Goal: Task Accomplishment & Management: Use online tool/utility

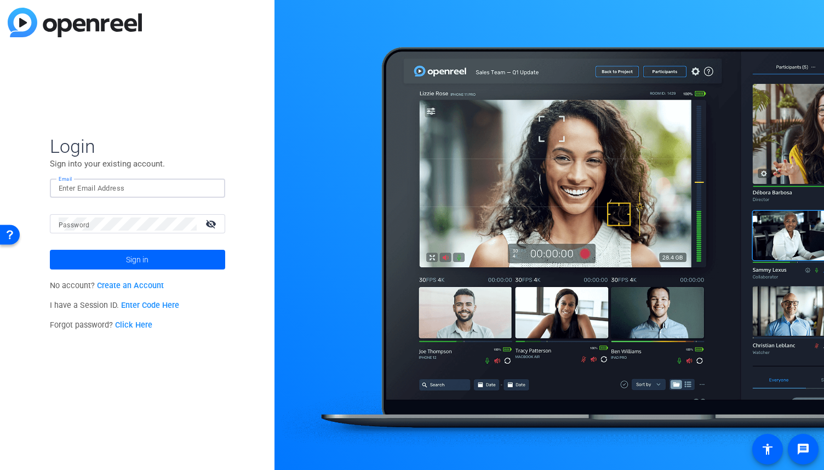
click at [169, 189] on input "Email" at bounding box center [138, 188] width 158 height 13
type input "adam.a.ahmed@pwc.com"
click at [170, 232] on div at bounding box center [128, 223] width 138 height 19
click at [50, 250] on button "Sign in" at bounding box center [137, 260] width 175 height 20
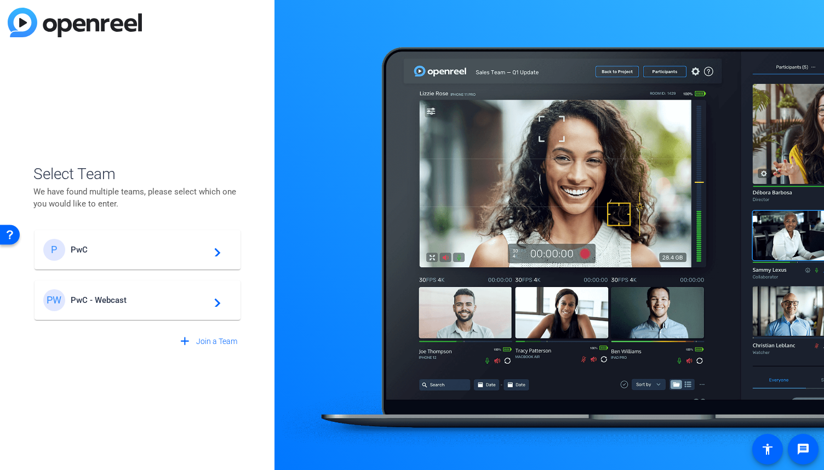
click at [156, 294] on div "PW PwC - Webcast navigate_next" at bounding box center [137, 300] width 188 height 22
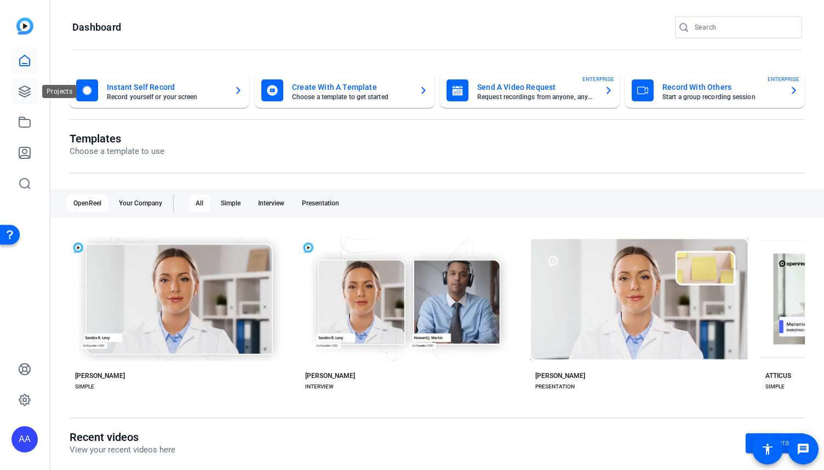
click at [21, 90] on icon at bounding box center [24, 91] width 13 height 13
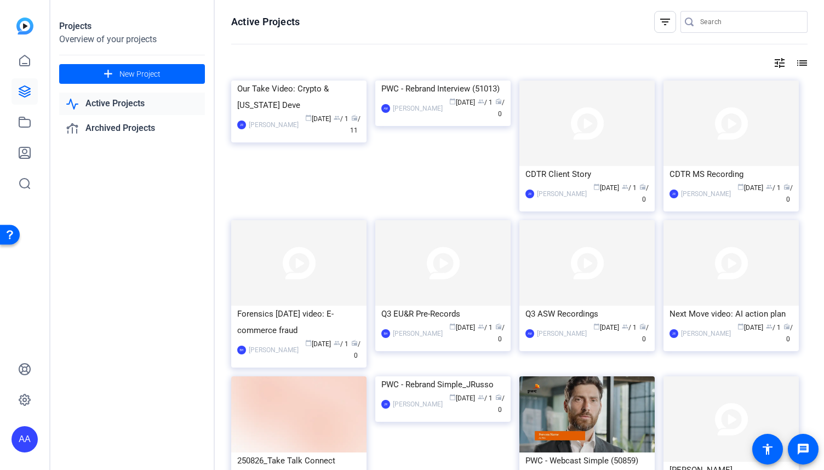
click at [663, 15] on div "filter_list" at bounding box center [665, 22] width 22 height 22
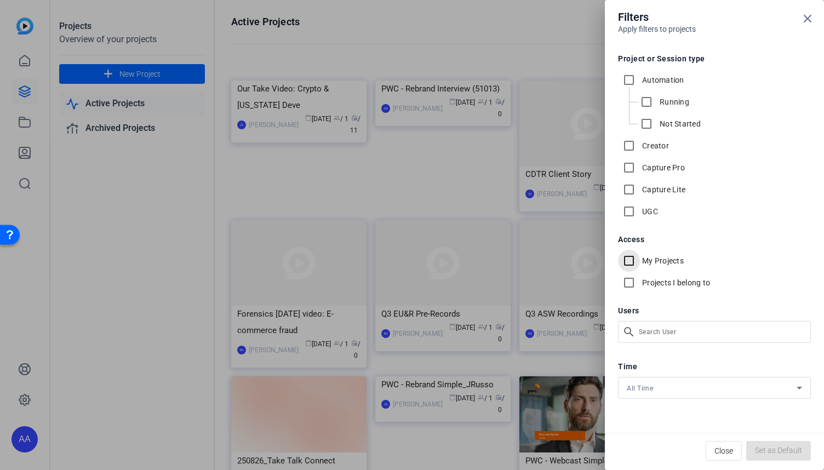
click at [631, 261] on input "My Projects" at bounding box center [629, 261] width 22 height 22
checkbox input "true"
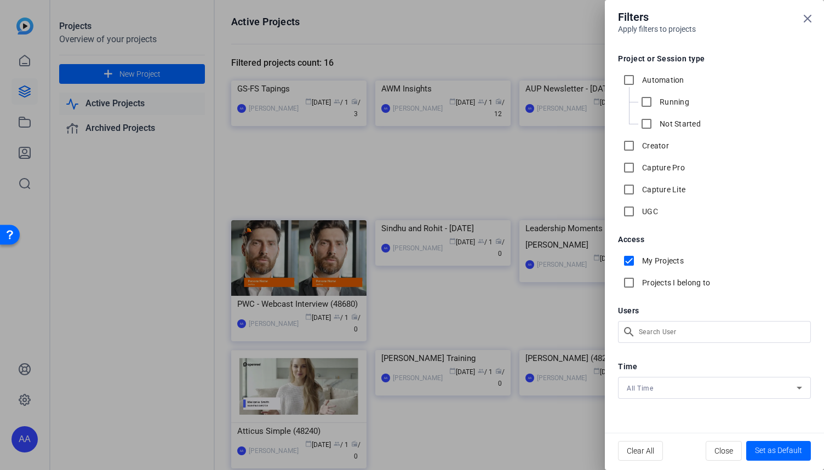
click at [80, 345] on div at bounding box center [412, 235] width 824 height 470
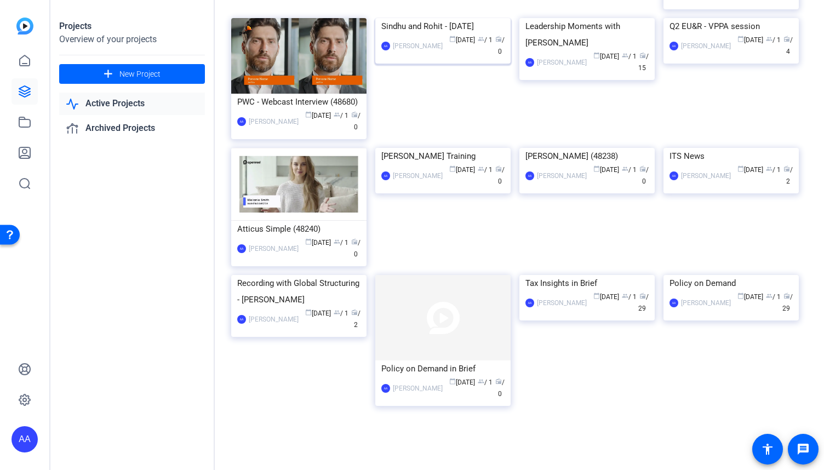
scroll to position [224, 0]
click at [580, 291] on div "Tax Insights in Brief" at bounding box center [586, 283] width 123 height 16
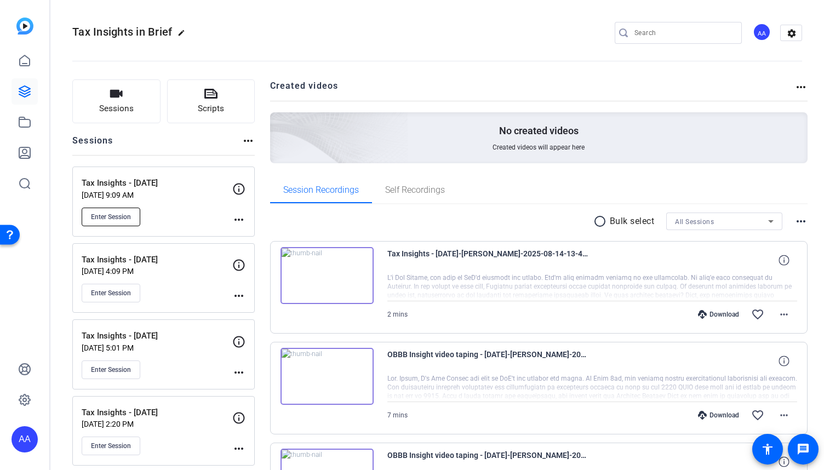
click at [116, 213] on span "Enter Session" at bounding box center [111, 217] width 40 height 9
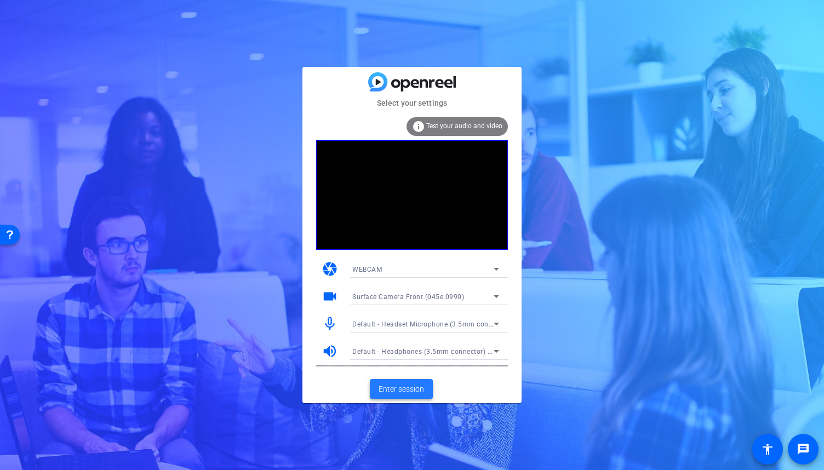
click at [399, 387] on span "Enter session" at bounding box center [401, 389] width 45 height 12
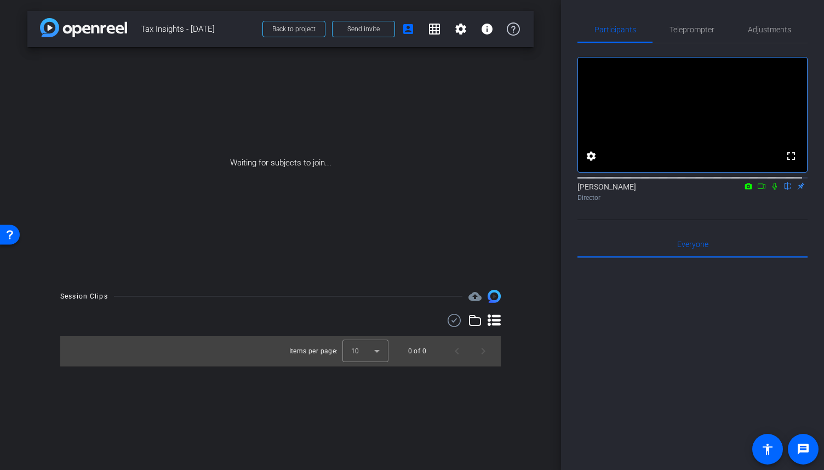
click at [757, 190] on icon at bounding box center [761, 186] width 9 height 8
click at [783, 190] on icon at bounding box center [787, 186] width 9 height 8
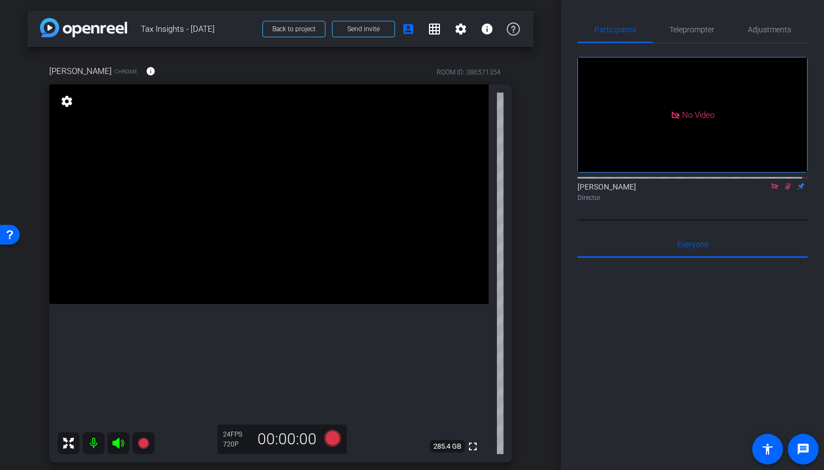
click at [785, 190] on icon at bounding box center [788, 186] width 6 height 7
click at [771, 189] on icon at bounding box center [774, 186] width 6 height 6
click at [689, 32] on span "Teleprompter" at bounding box center [691, 30] width 45 height 8
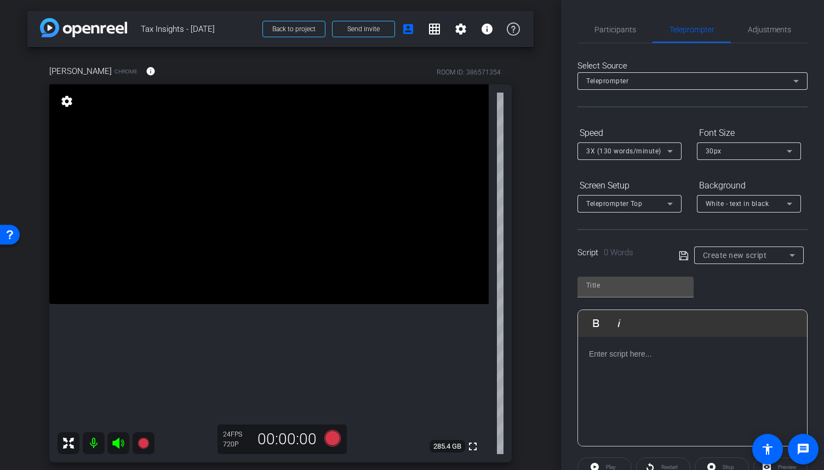
click at [646, 356] on p at bounding box center [692, 354] width 207 height 12
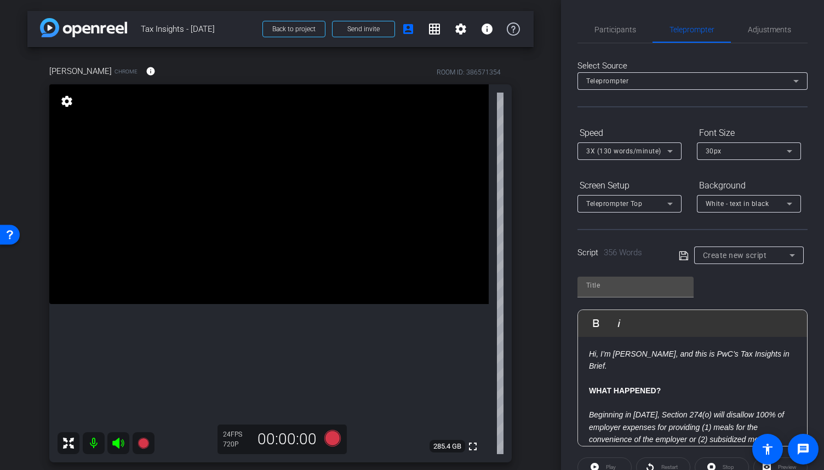
scroll to position [785, 0]
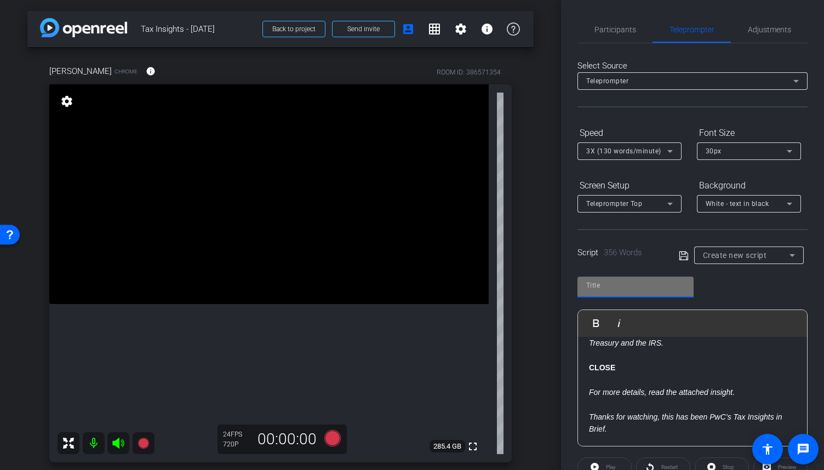
click at [644, 289] on input "text" at bounding box center [635, 285] width 99 height 13
type input "[PERSON_NAME] [DATE]"
click at [685, 256] on icon at bounding box center [684, 255] width 10 height 13
click at [595, 26] on span "Participants" at bounding box center [615, 30] width 42 height 8
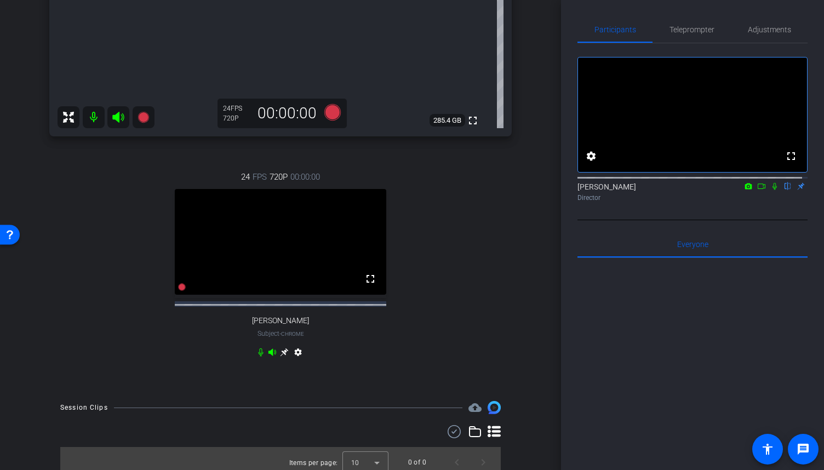
scroll to position [327, 0]
click at [693, 30] on span "Teleprompter" at bounding box center [691, 30] width 45 height 8
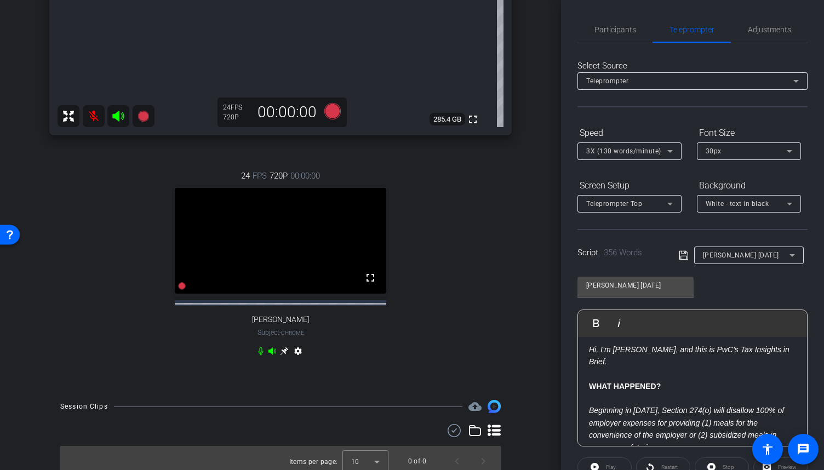
scroll to position [0, 0]
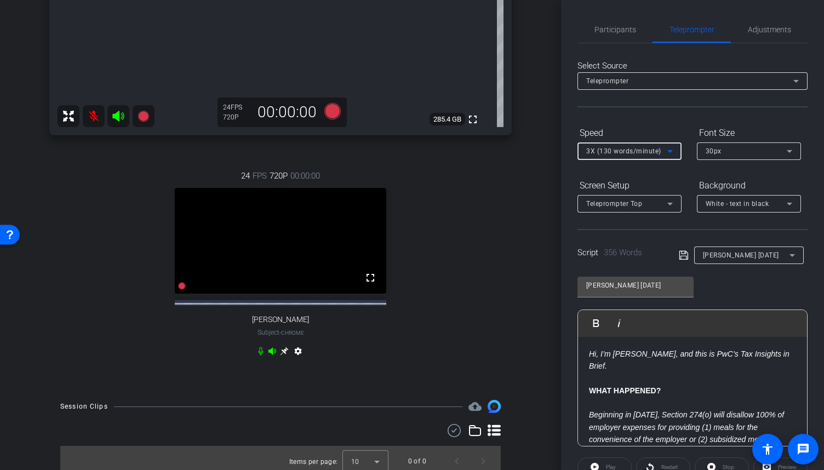
click at [671, 151] on icon at bounding box center [669, 151] width 13 height 13
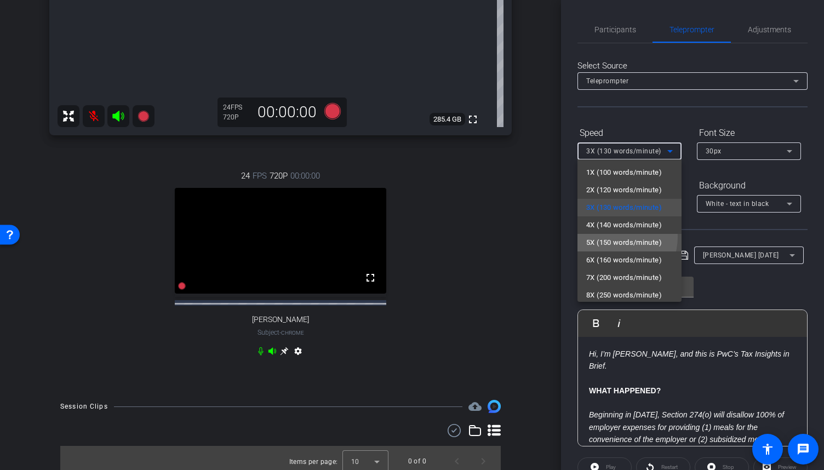
click at [609, 237] on span "5X (150 words/minute)" at bounding box center [624, 242] width 76 height 13
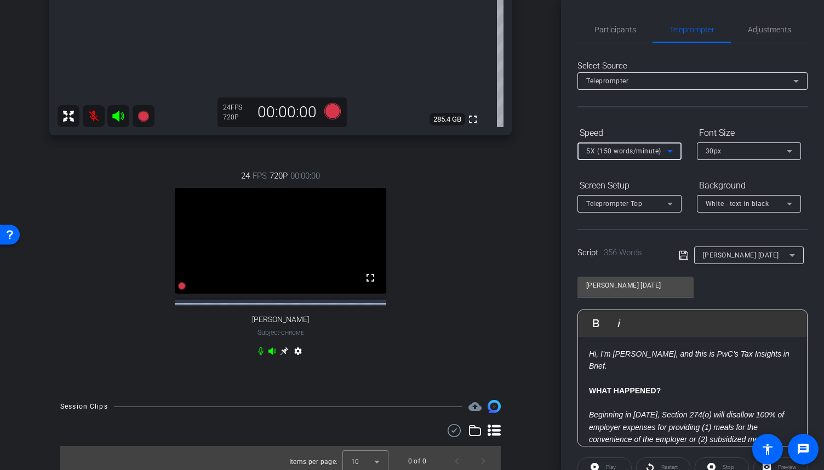
click at [668, 150] on icon at bounding box center [669, 151] width 5 height 3
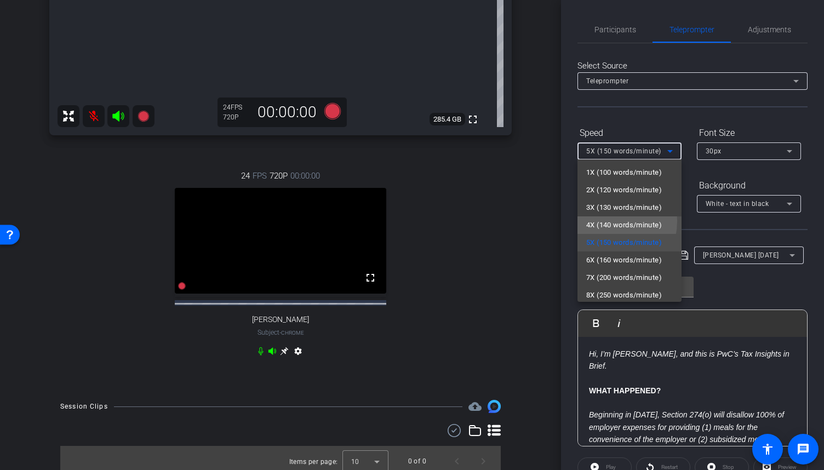
click at [595, 221] on span "4X (140 words/minute)" at bounding box center [624, 225] width 76 height 13
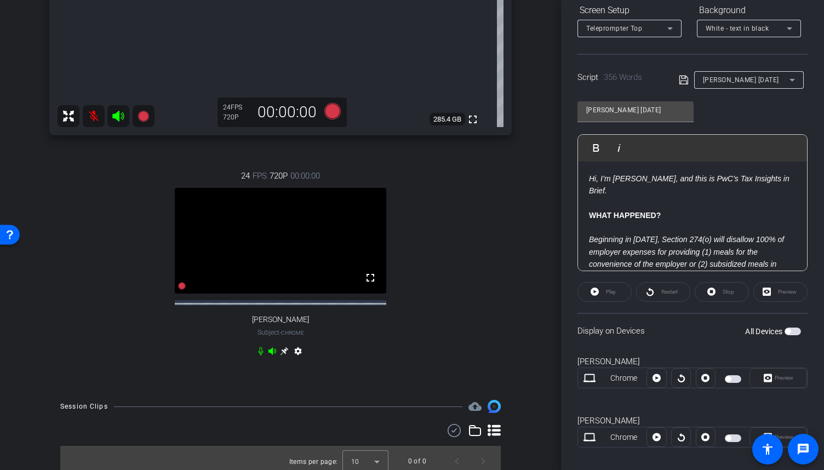
scroll to position [186, 0]
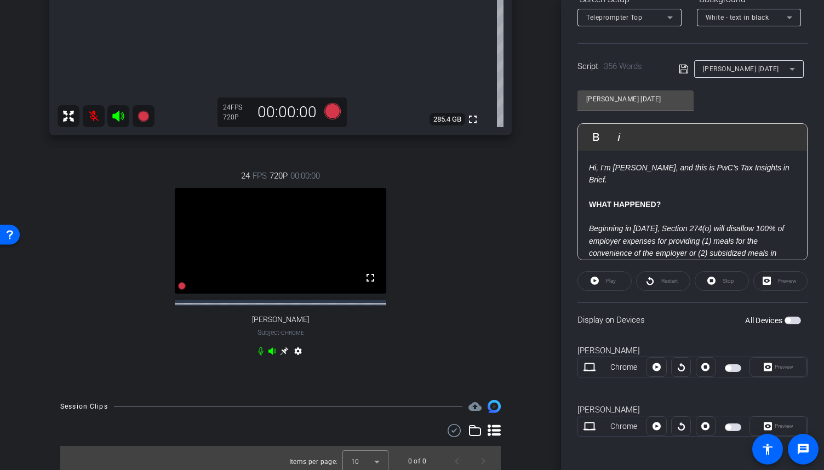
click at [731, 426] on span "button" at bounding box center [733, 427] width 16 height 8
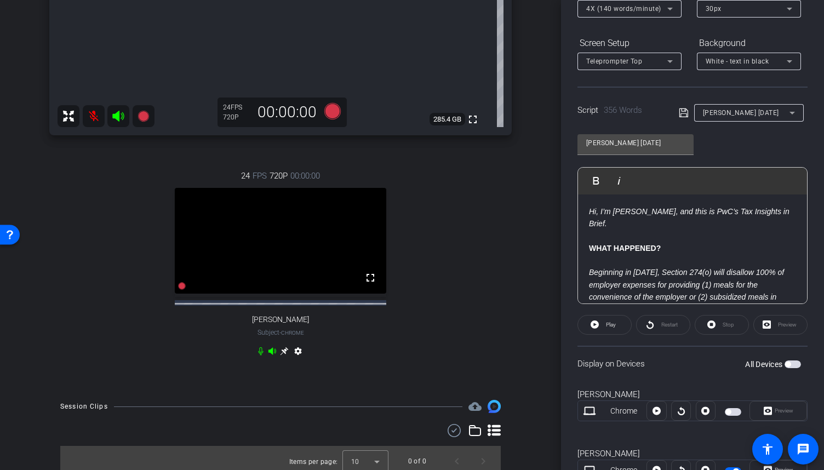
scroll to position [141, 0]
click at [673, 64] on icon at bounding box center [669, 62] width 13 height 13
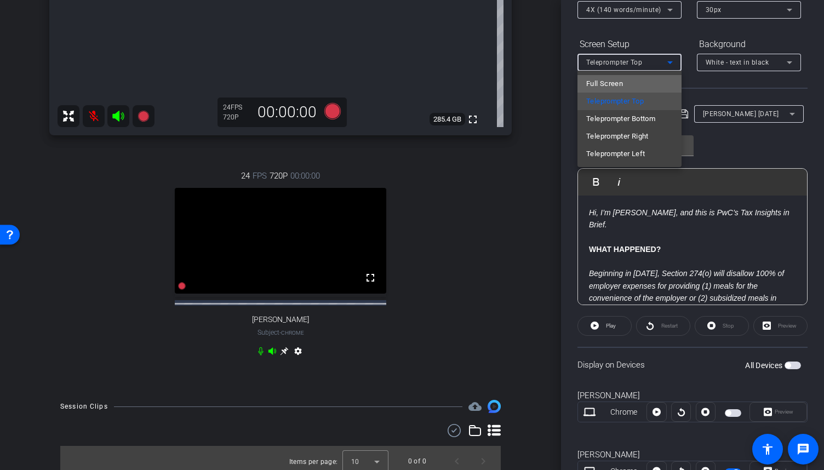
click at [631, 82] on mat-option "Full Screen" at bounding box center [629, 84] width 104 height 18
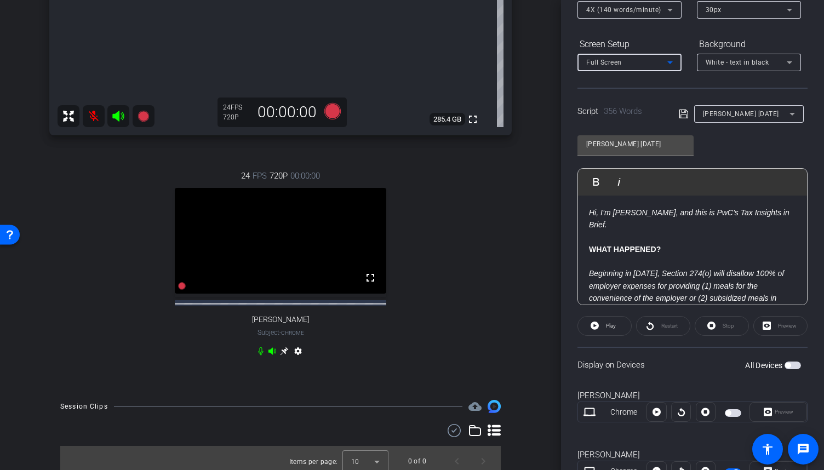
click at [664, 61] on icon at bounding box center [669, 62] width 13 height 13
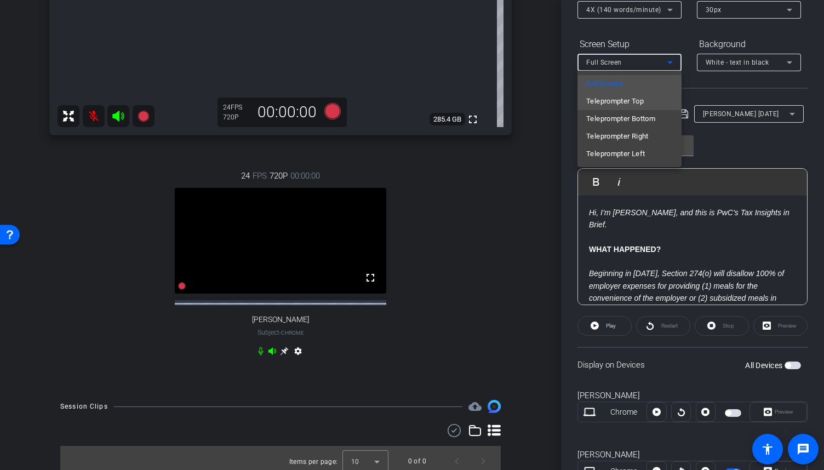
click at [633, 98] on span "Teleprompter Top" at bounding box center [615, 101] width 58 height 13
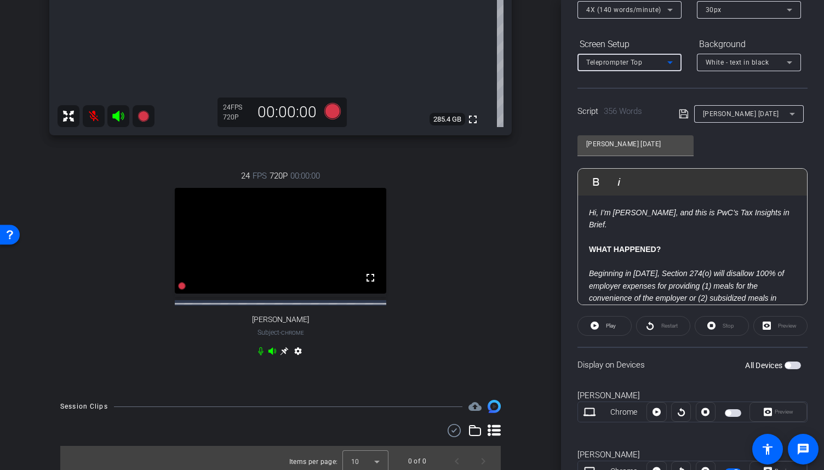
scroll to position [186, 0]
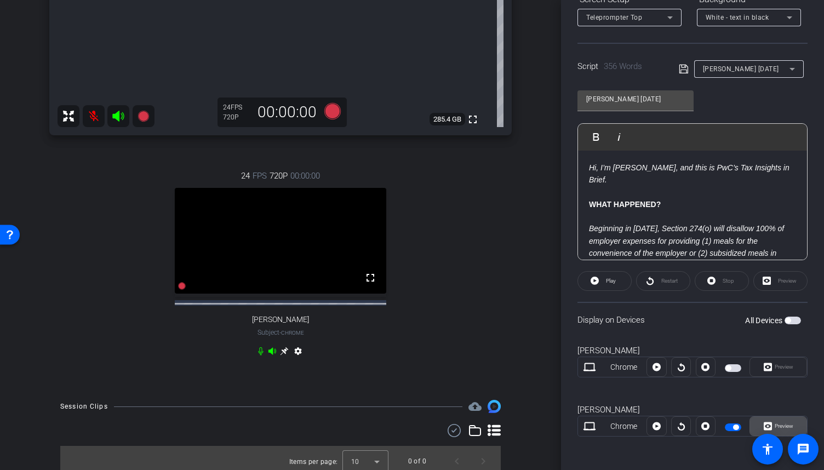
click at [780, 425] on span "Preview" at bounding box center [784, 426] width 19 height 6
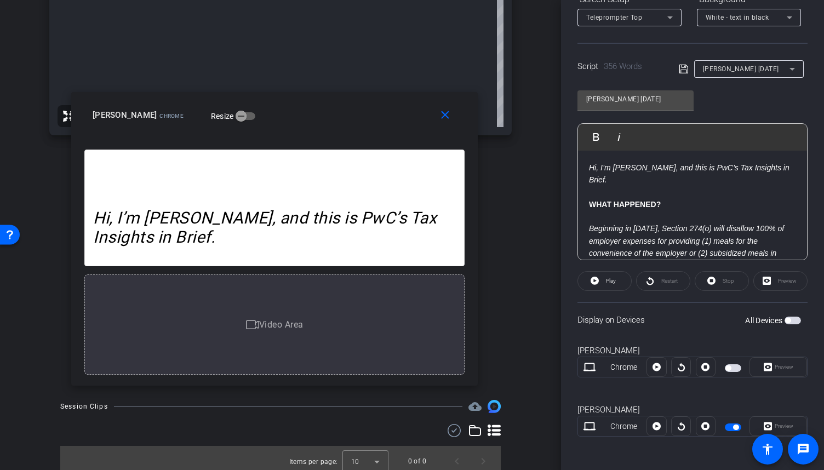
drag, startPoint x: 456, startPoint y: 111, endPoint x: 319, endPoint y: 112, distance: 137.5
click at [319, 112] on div "[PERSON_NAME] Chrome Resize" at bounding box center [279, 115] width 372 height 20
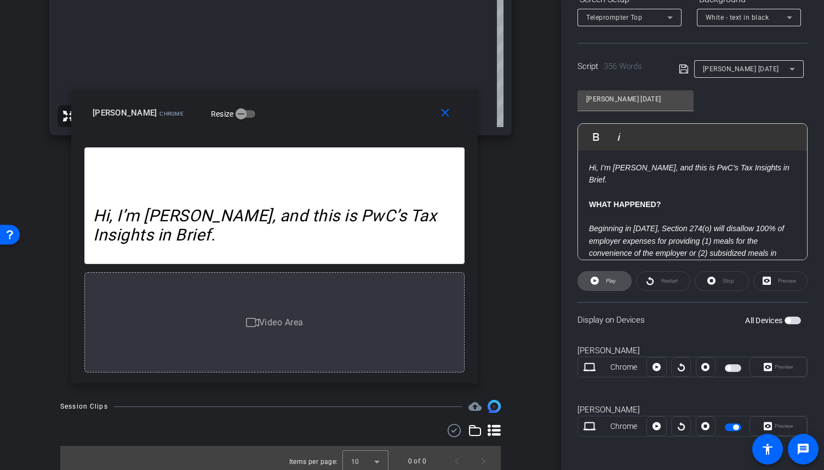
click at [606, 283] on span "Play" at bounding box center [611, 281] width 10 height 6
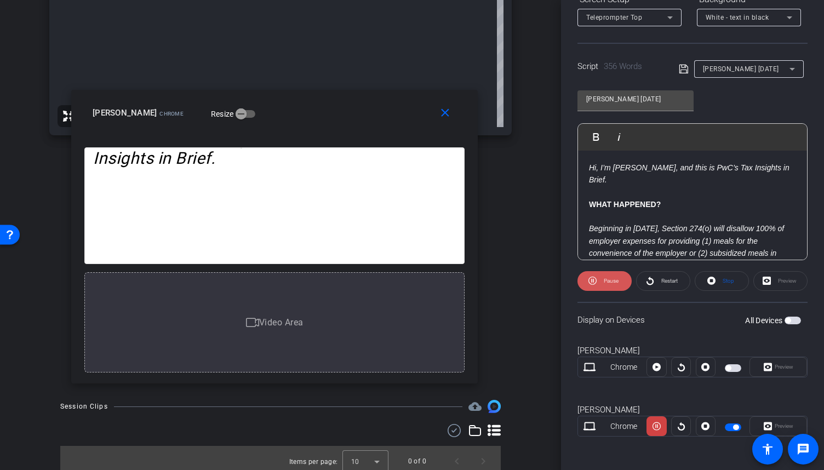
click at [606, 283] on span "Pause" at bounding box center [611, 281] width 15 height 6
click at [606, 283] on span "Play" at bounding box center [611, 281] width 10 height 6
click at [606, 283] on span "Pause" at bounding box center [611, 281] width 15 height 6
click at [606, 283] on span "Play" at bounding box center [611, 281] width 10 height 6
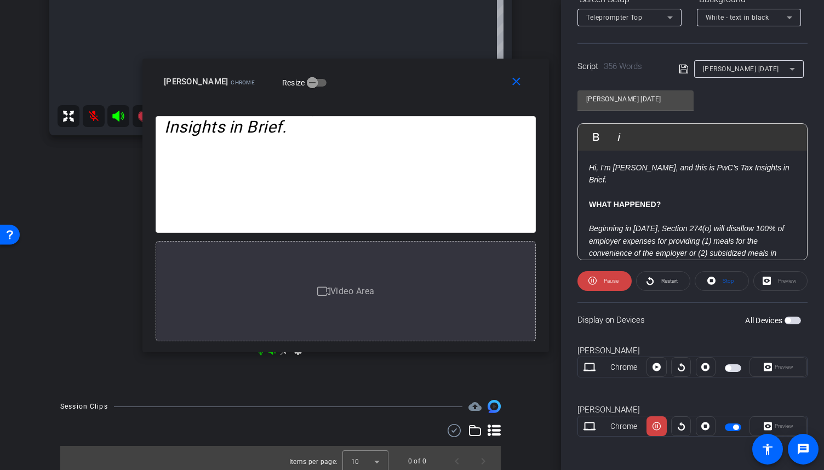
drag, startPoint x: 358, startPoint y: 111, endPoint x: 429, endPoint y: 79, distance: 77.5
click at [429, 79] on div "[PERSON_NAME] Chrome Resize" at bounding box center [350, 82] width 372 height 20
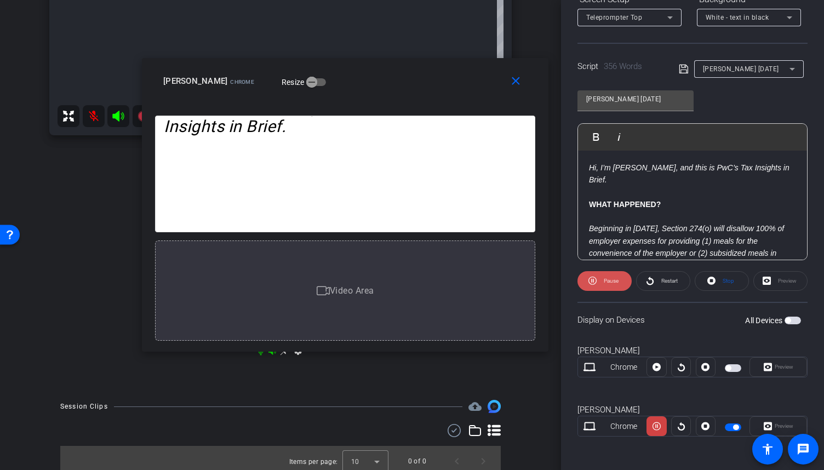
click at [591, 277] on icon at bounding box center [592, 281] width 8 height 14
click at [591, 277] on icon at bounding box center [595, 281] width 8 height 14
click at [591, 277] on icon at bounding box center [592, 281] width 8 height 14
click at [591, 277] on icon at bounding box center [595, 281] width 8 height 14
click at [591, 277] on icon at bounding box center [592, 281] width 8 height 14
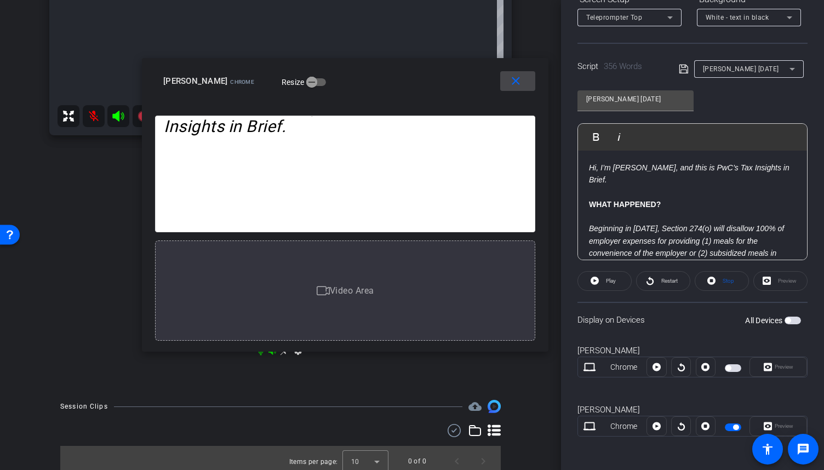
click at [515, 88] on span at bounding box center [517, 81] width 35 height 26
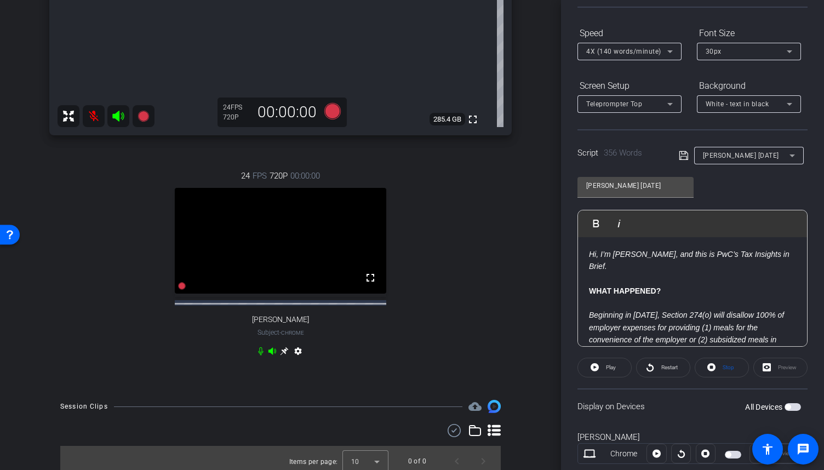
scroll to position [99, 0]
click at [670, 55] on icon at bounding box center [669, 52] width 13 height 13
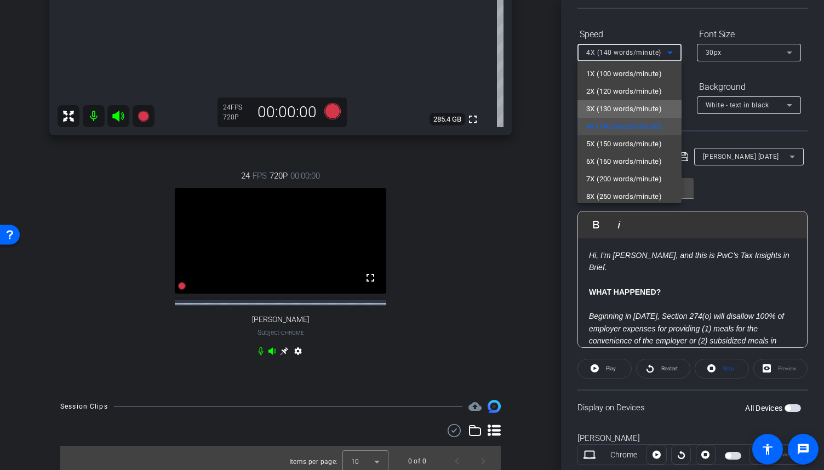
click at [633, 105] on span "3X (130 words/minute)" at bounding box center [624, 108] width 76 height 13
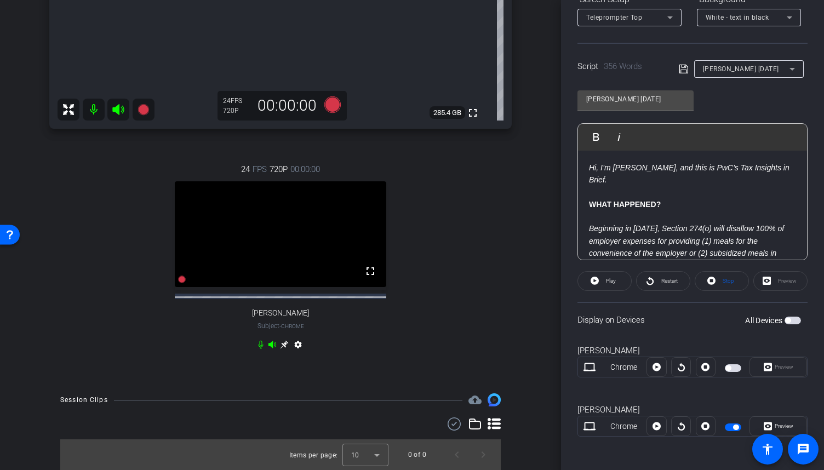
scroll to position [186, 0]
click at [779, 423] on span "Preview" at bounding box center [784, 426] width 19 height 6
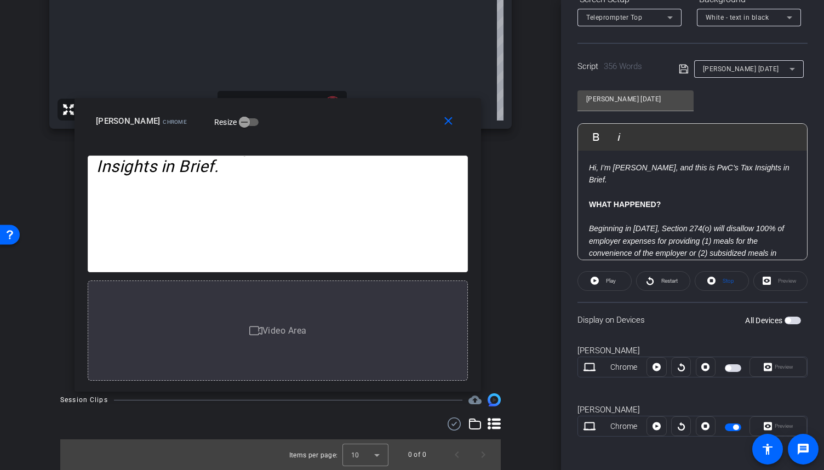
drag, startPoint x: 511, startPoint y: 133, endPoint x: 376, endPoint y: 143, distance: 135.7
click at [376, 143] on div "close [PERSON_NAME] Chrome Resize" at bounding box center [278, 122] width 406 height 49
click at [606, 278] on span "Play" at bounding box center [611, 281] width 10 height 6
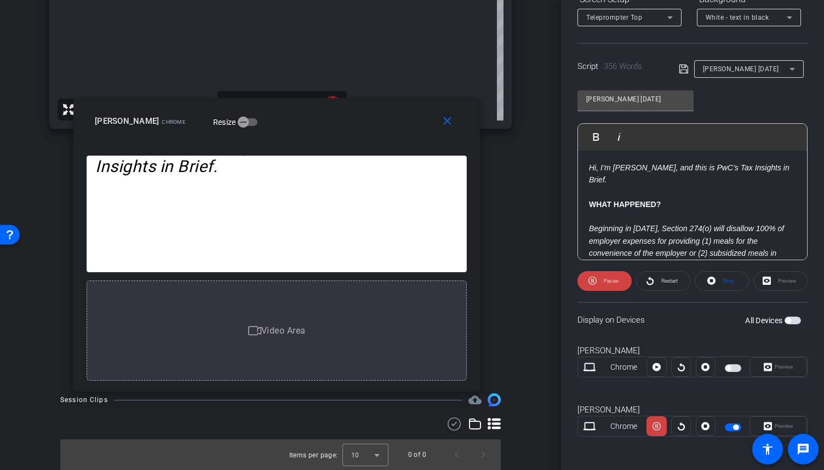
click at [674, 282] on span "Restart" at bounding box center [669, 281] width 16 height 6
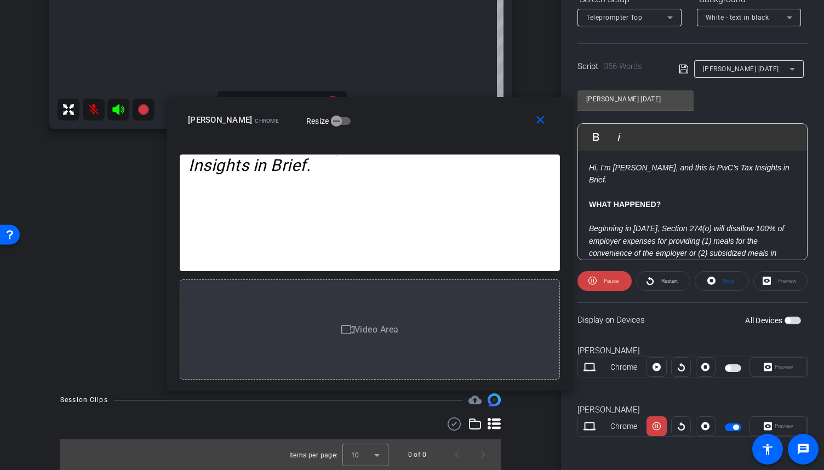
drag, startPoint x: 353, startPoint y: 125, endPoint x: 446, endPoint y: 125, distance: 93.1
click at [446, 125] on div "[PERSON_NAME] Chrome Resize" at bounding box center [374, 120] width 372 height 20
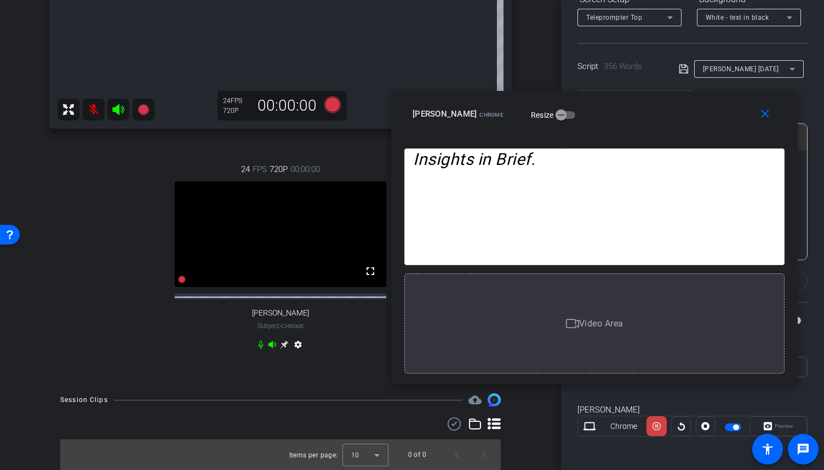
drag, startPoint x: 427, startPoint y: 129, endPoint x: 651, endPoint y: 123, distance: 224.7
click at [651, 123] on div "[PERSON_NAME] Chrome Resize" at bounding box center [598, 114] width 372 height 20
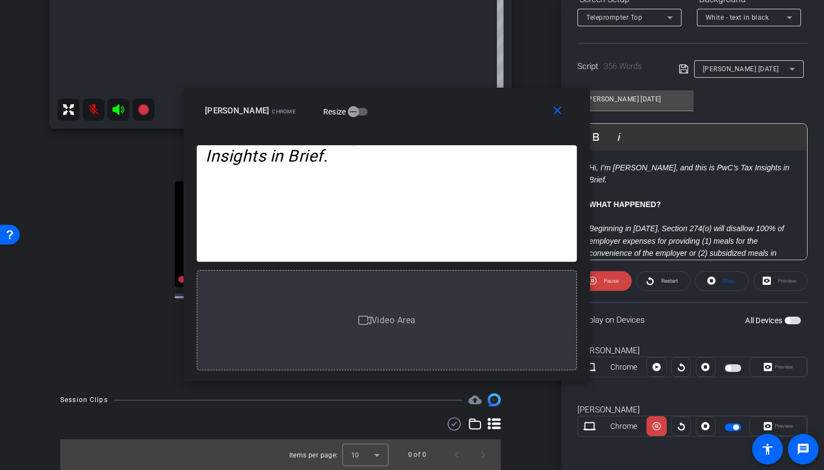
drag, startPoint x: 651, startPoint y: 123, endPoint x: 387, endPoint y: 127, distance: 264.1
click at [387, 121] on div "[PERSON_NAME] Chrome Resize" at bounding box center [391, 111] width 372 height 20
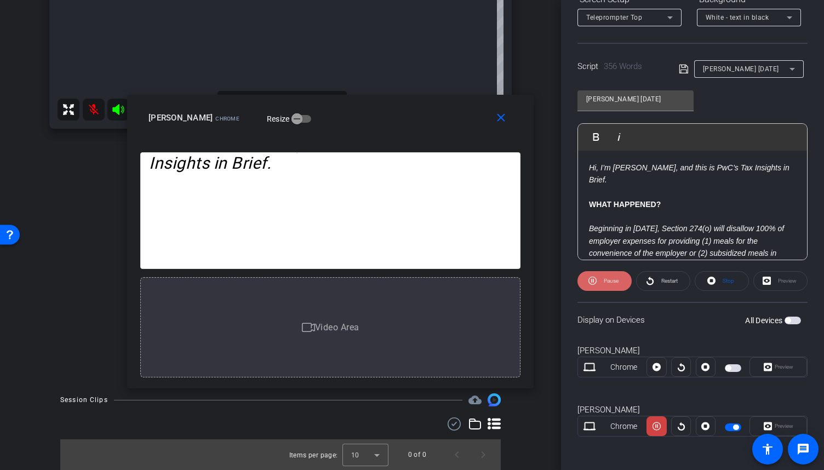
click at [591, 277] on icon at bounding box center [592, 281] width 8 height 14
click at [501, 123] on mat-icon "close" at bounding box center [501, 118] width 14 height 14
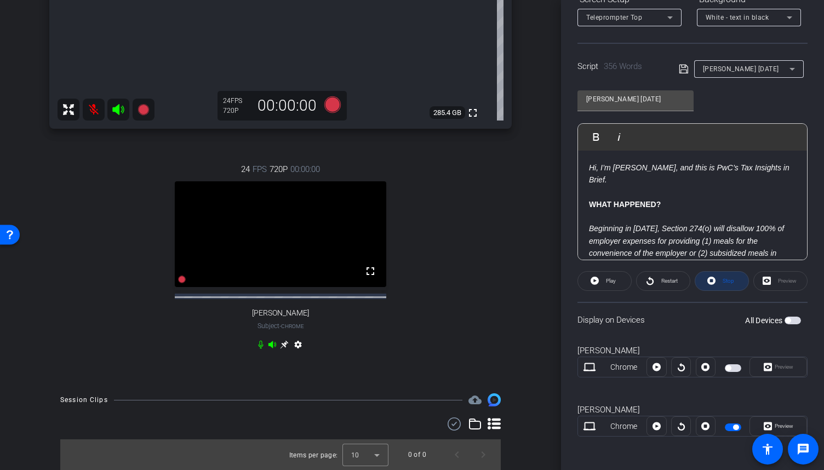
click at [723, 283] on span "Stop" at bounding box center [729, 281] width 12 height 6
click at [733, 428] on span "button" at bounding box center [735, 427] width 5 height 5
click at [733, 428] on span "button" at bounding box center [733, 427] width 16 height 8
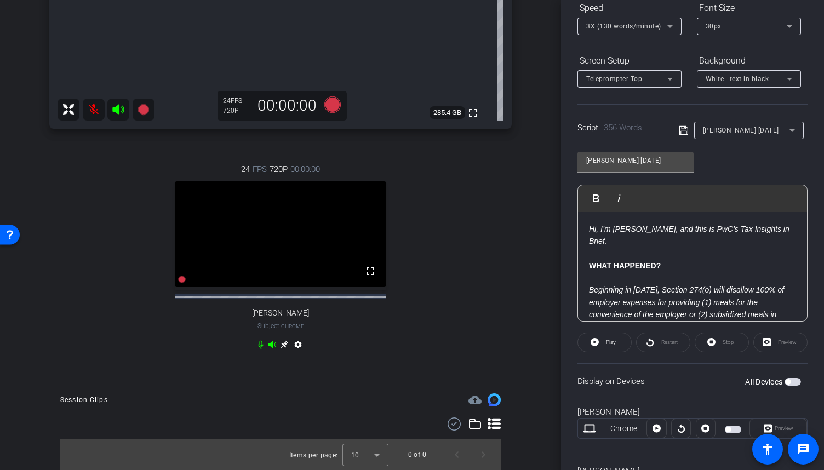
scroll to position [126, 0]
click at [181, 280] on icon at bounding box center [182, 280] width 8 height 8
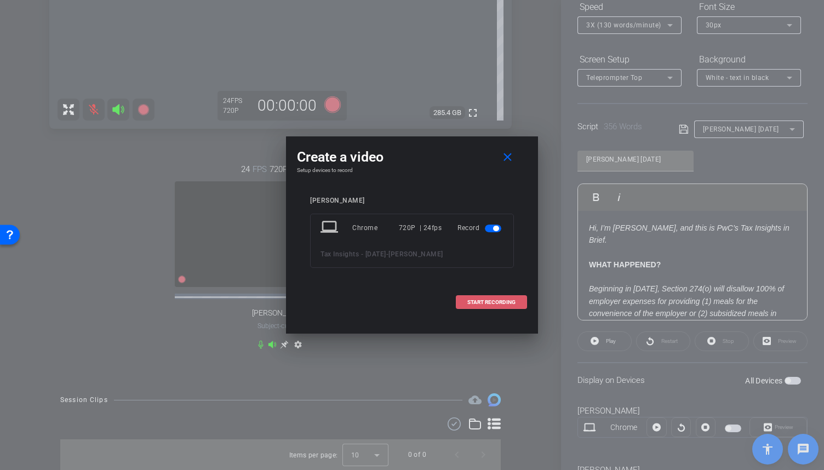
click at [483, 306] on span at bounding box center [491, 302] width 70 height 26
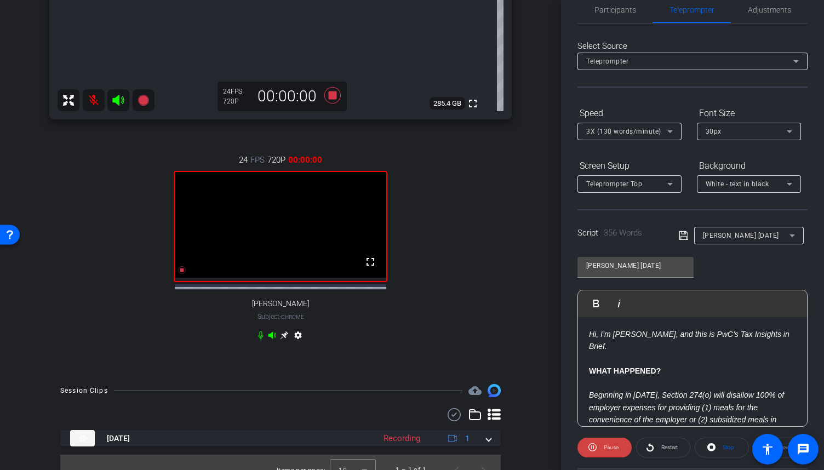
scroll to position [0, 0]
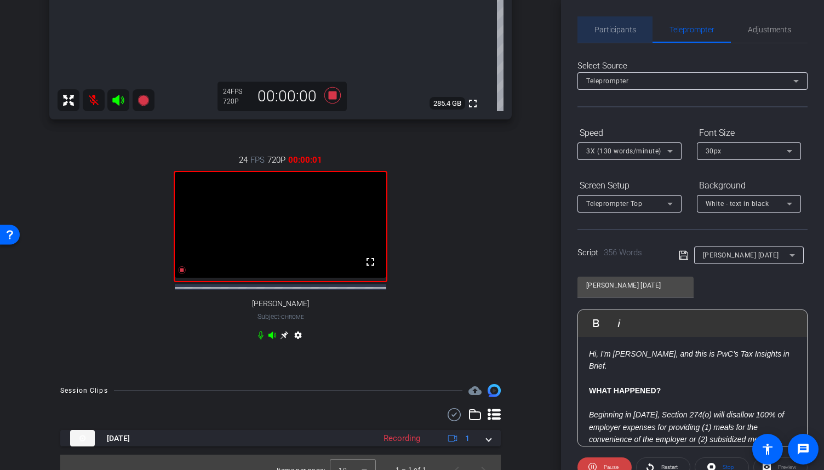
click at [617, 36] on span "Participants" at bounding box center [615, 29] width 42 height 26
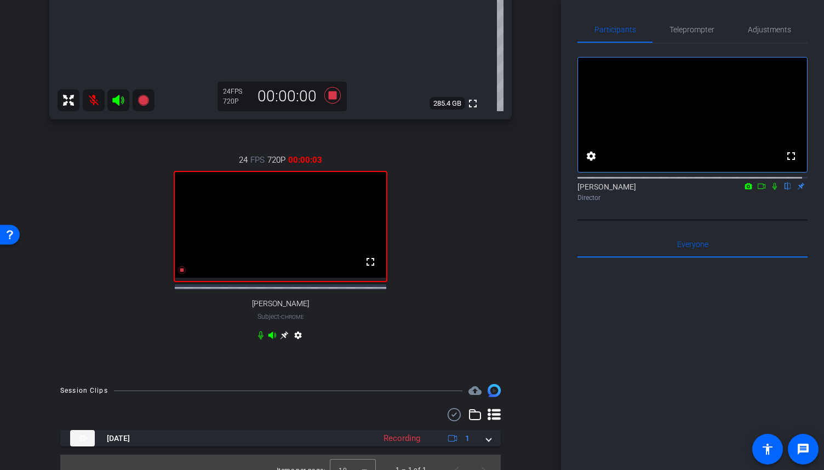
click at [758, 190] on icon at bounding box center [761, 186] width 9 height 8
click at [770, 190] on icon at bounding box center [774, 186] width 9 height 8
click at [760, 190] on icon at bounding box center [761, 186] width 9 height 8
click at [689, 28] on span "Teleprompter" at bounding box center [691, 30] width 45 height 8
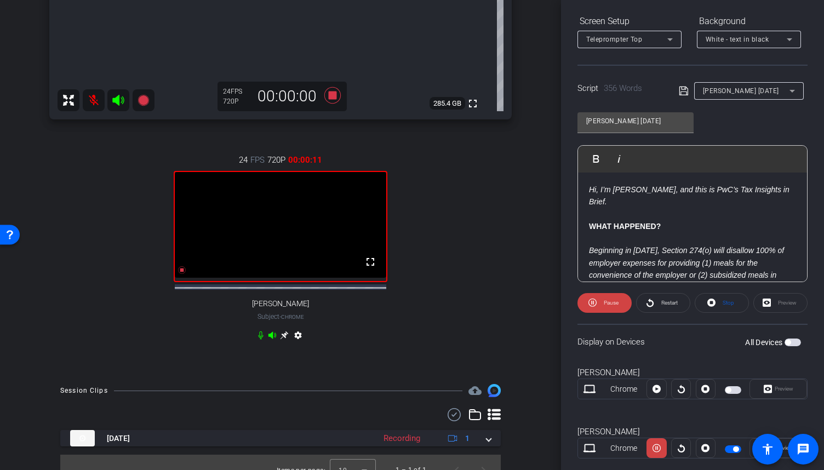
scroll to position [186, 0]
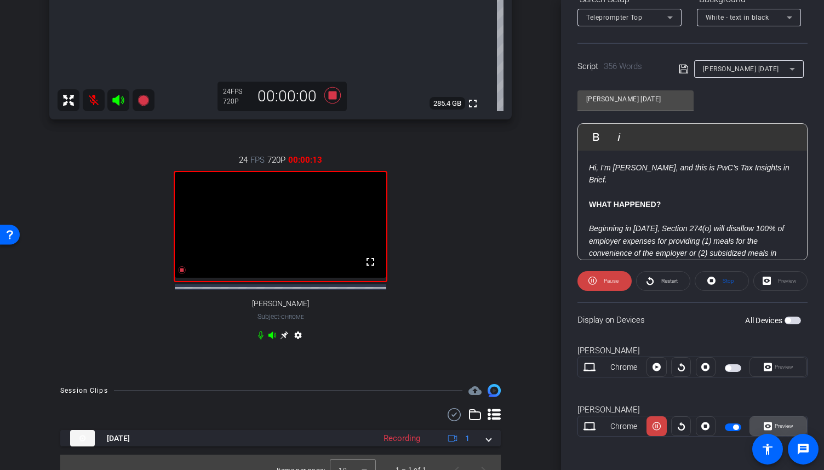
click at [785, 419] on span "Preview" at bounding box center [782, 426] width 21 height 15
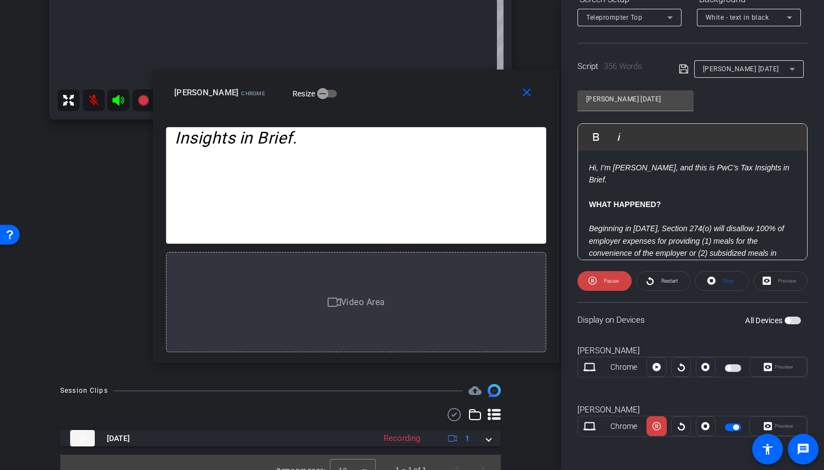
drag, startPoint x: 497, startPoint y: 116, endPoint x: 437, endPoint y: 99, distance: 62.6
click at [437, 99] on div "[PERSON_NAME] Chrome Resize" at bounding box center [360, 93] width 372 height 20
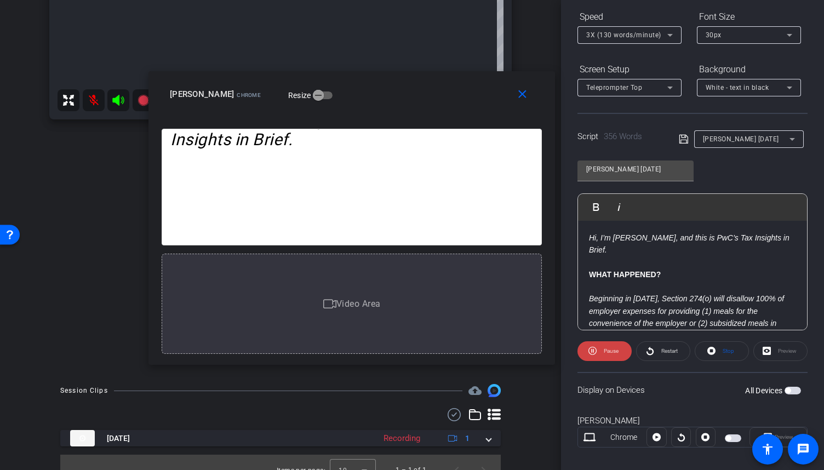
scroll to position [0, 0]
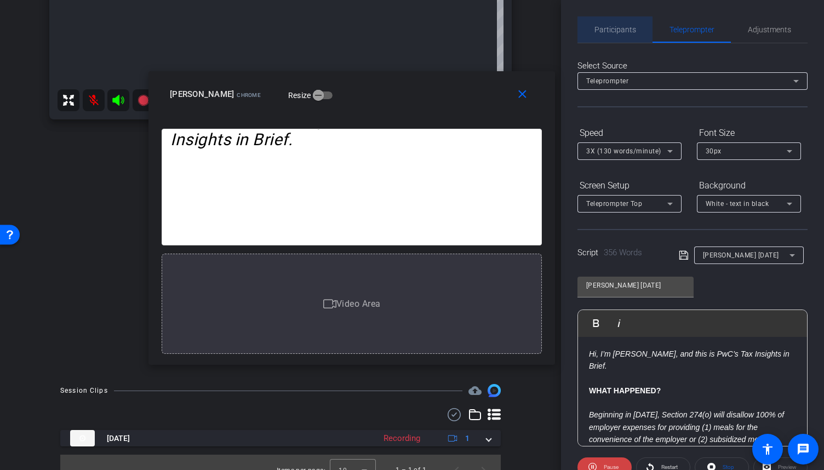
click at [633, 33] on span "Participants" at bounding box center [615, 30] width 42 height 8
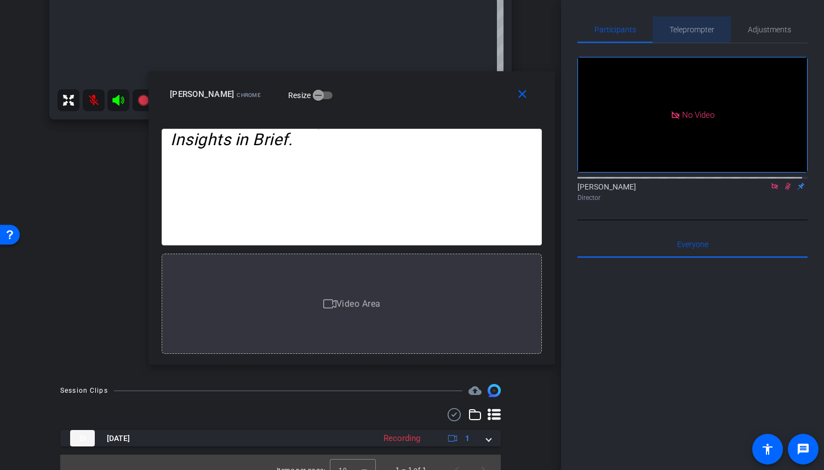
click at [684, 26] on span "Teleprompter" at bounding box center [691, 30] width 45 height 8
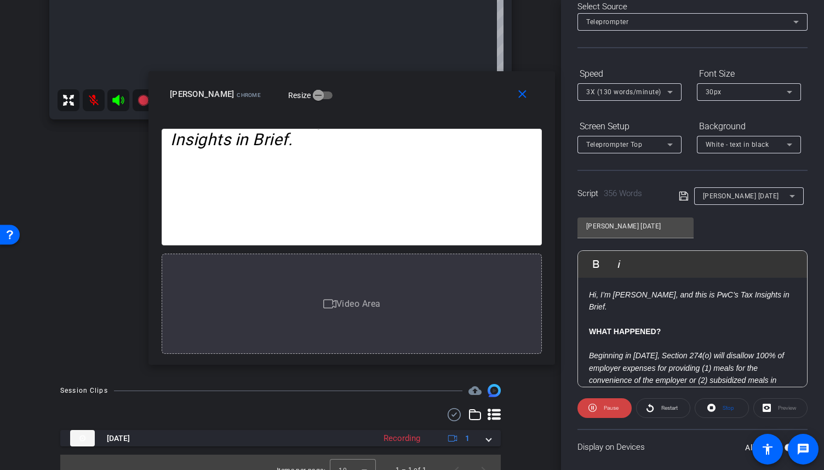
scroll to position [63, 0]
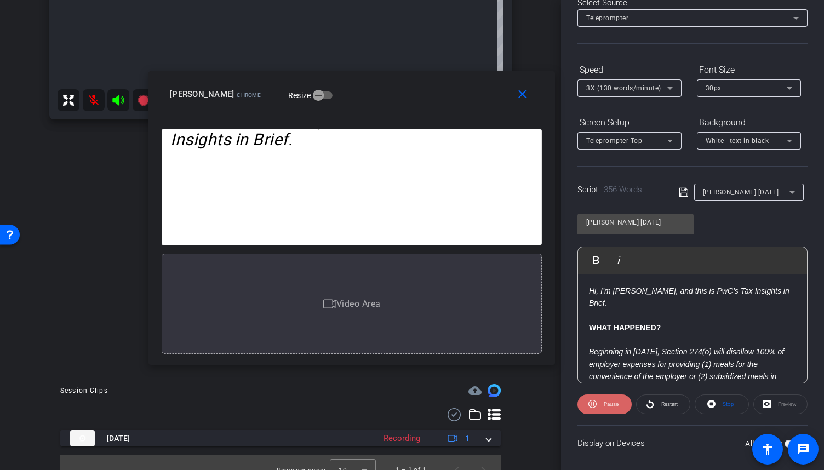
click at [604, 401] on span "Pause" at bounding box center [611, 404] width 15 height 6
click at [604, 401] on span "Play" at bounding box center [609, 404] width 13 height 15
click at [604, 401] on span "Pause" at bounding box center [611, 404] width 15 height 6
click at [604, 401] on span "Play" at bounding box center [609, 404] width 13 height 15
click at [604, 401] on span "Pause" at bounding box center [611, 404] width 15 height 6
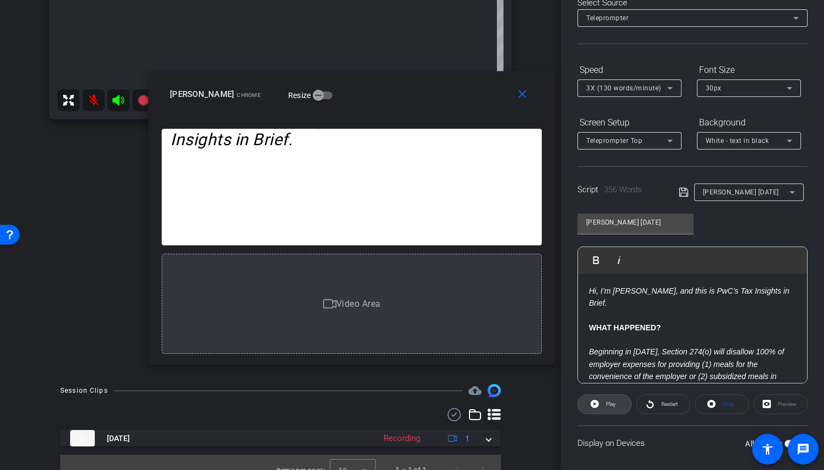
click at [604, 401] on span "Play" at bounding box center [609, 404] width 13 height 15
click at [604, 401] on span "Pause" at bounding box center [611, 404] width 15 height 6
click at [604, 401] on span "Play" at bounding box center [609, 404] width 13 height 15
click at [604, 401] on span "Pause" at bounding box center [611, 404] width 15 height 6
click at [604, 401] on span "Play" at bounding box center [609, 404] width 13 height 15
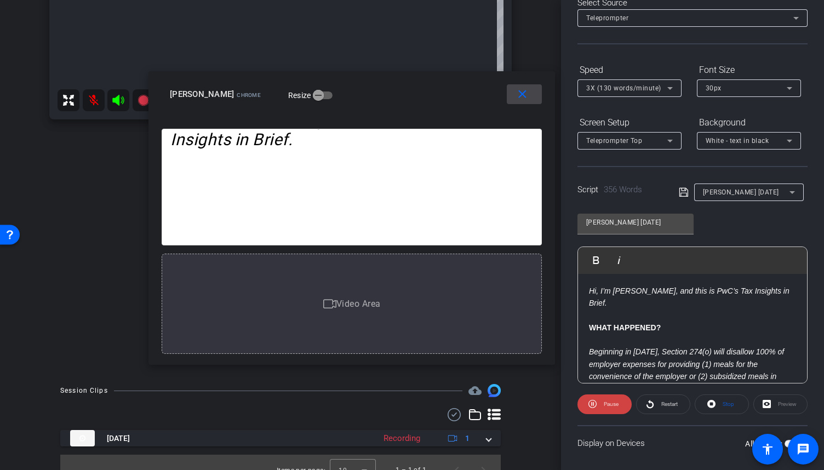
click at [518, 95] on mat-icon "close" at bounding box center [522, 95] width 14 height 14
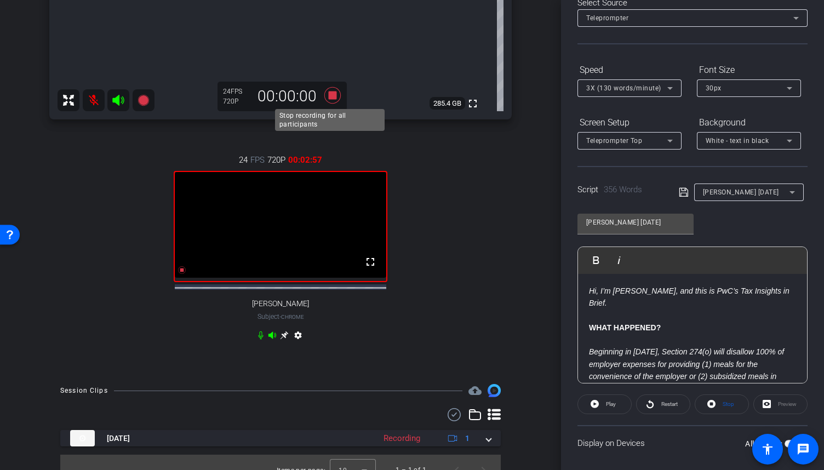
click at [329, 88] on icon at bounding box center [332, 95] width 26 height 20
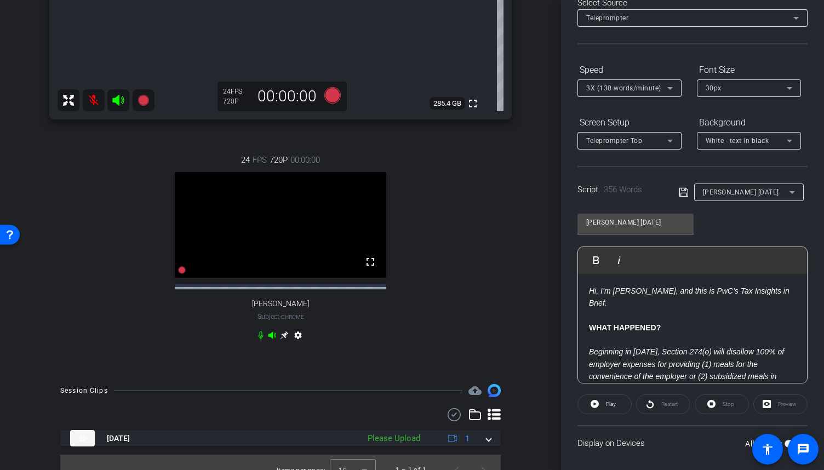
scroll to position [0, 0]
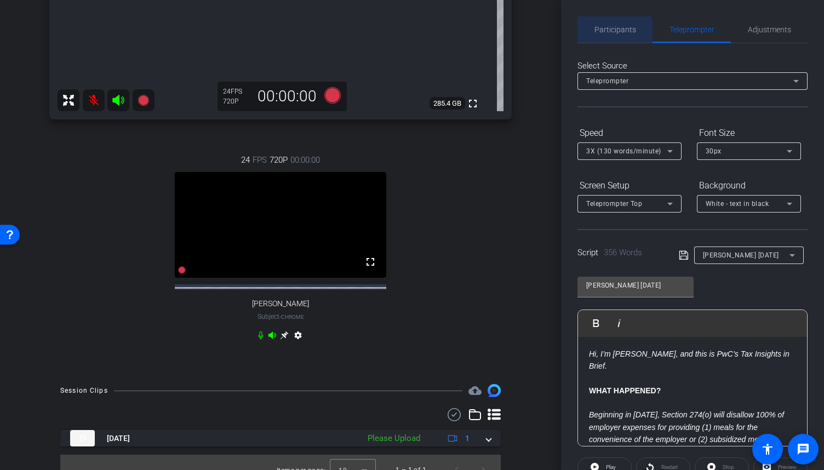
click at [614, 39] on span "Participants" at bounding box center [615, 29] width 42 height 26
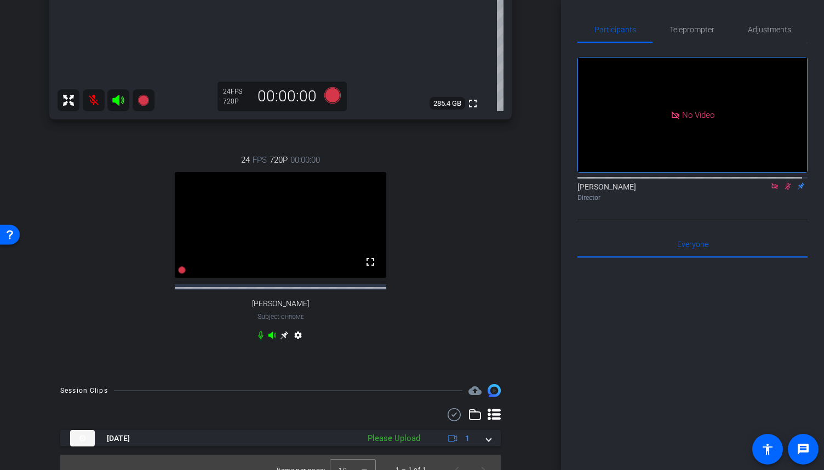
click at [770, 182] on icon at bounding box center [774, 186] width 9 height 8
click at [772, 190] on icon at bounding box center [775, 186] width 6 height 7
click at [688, 25] on span "Teleprompter" at bounding box center [691, 29] width 45 height 26
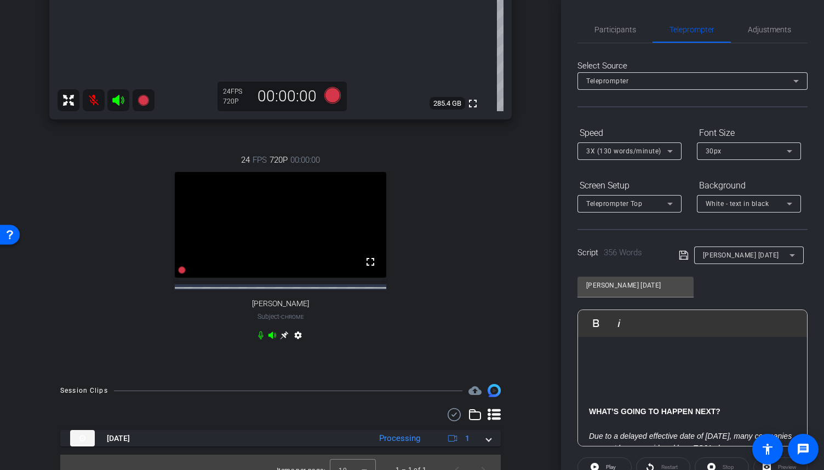
scroll to position [434, 0]
click at [679, 368] on p at bounding box center [692, 362] width 207 height 12
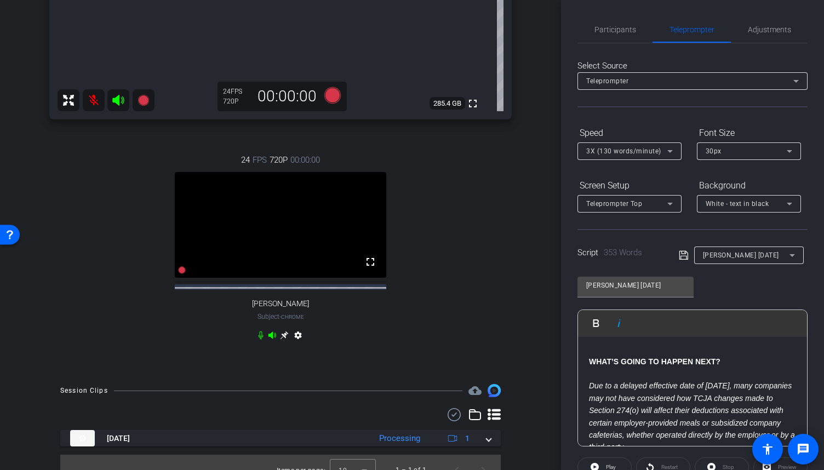
scroll to position [368, 0]
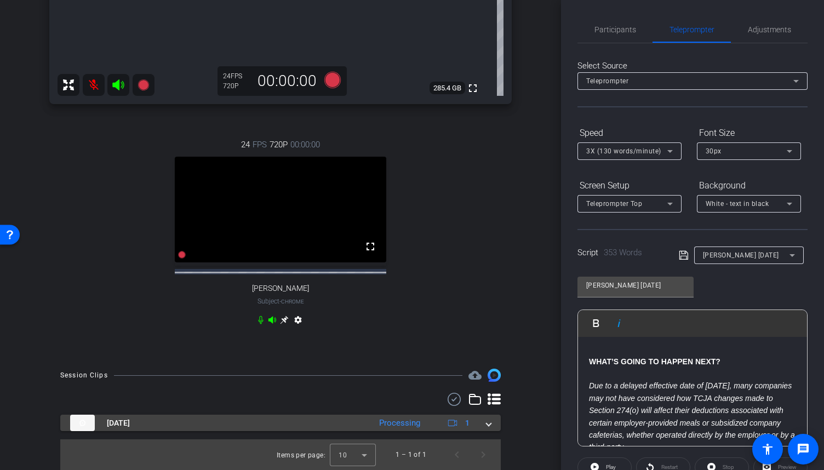
click at [485, 422] on mat-expansion-panel-header "[DATE] Processing 1" at bounding box center [280, 423] width 440 height 16
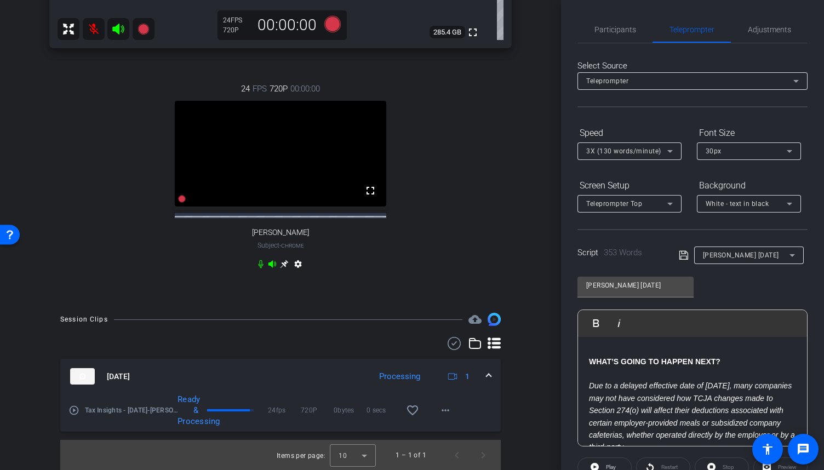
scroll to position [424, 0]
click at [75, 410] on mat-icon "play_circle_outline" at bounding box center [73, 409] width 11 height 11
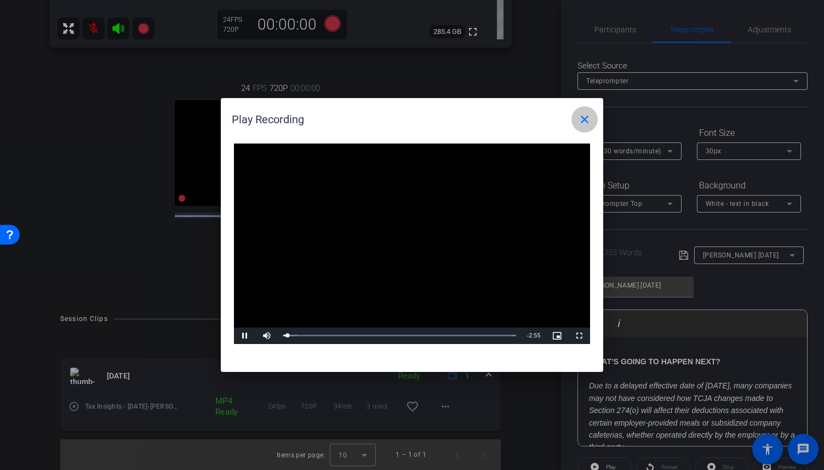
click at [590, 120] on mat-icon "close" at bounding box center [584, 119] width 13 height 13
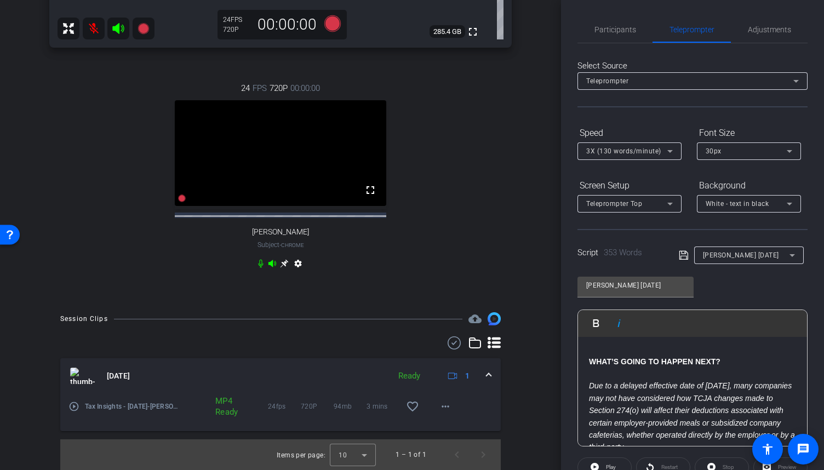
click at [599, 355] on p at bounding box center [692, 349] width 207 height 12
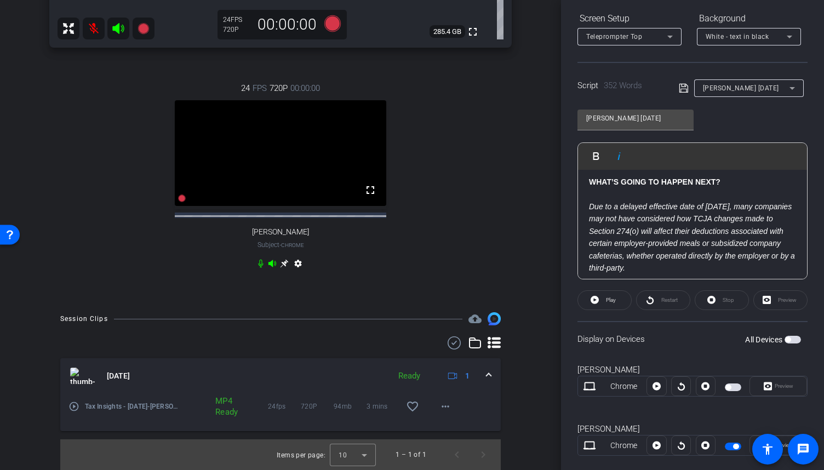
scroll to position [174, 0]
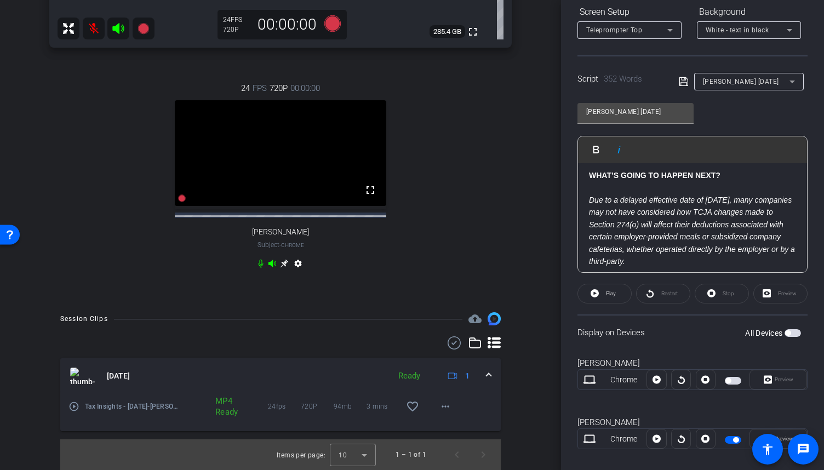
click at [731, 436] on span "button" at bounding box center [733, 440] width 16 height 8
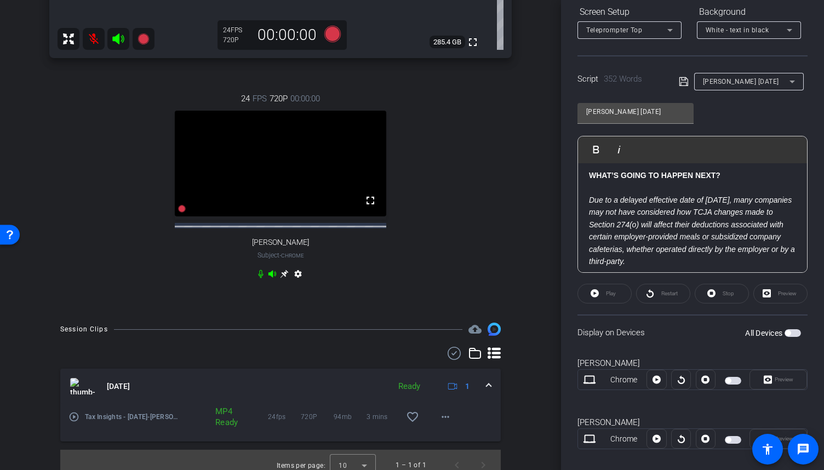
scroll to position [403, 0]
click at [731, 438] on span "button" at bounding box center [733, 440] width 16 height 8
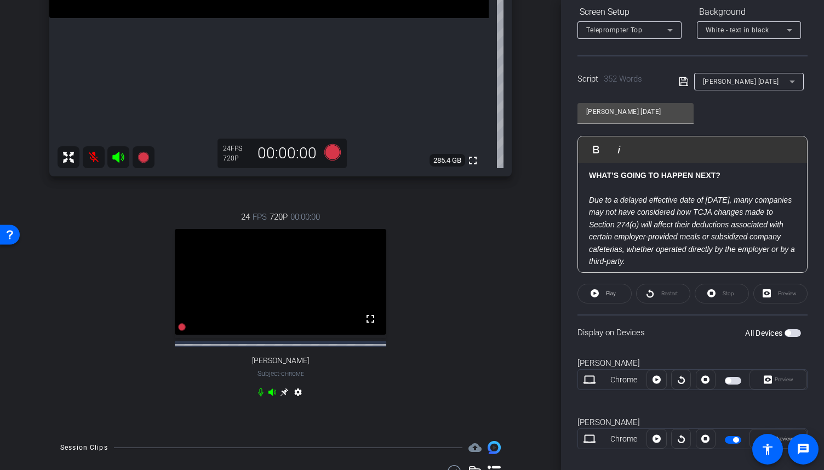
scroll to position [284, 0]
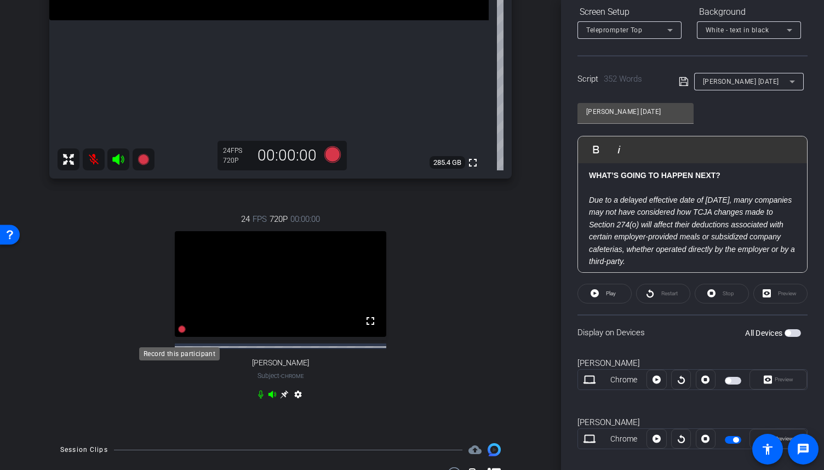
click at [181, 333] on icon at bounding box center [182, 329] width 8 height 8
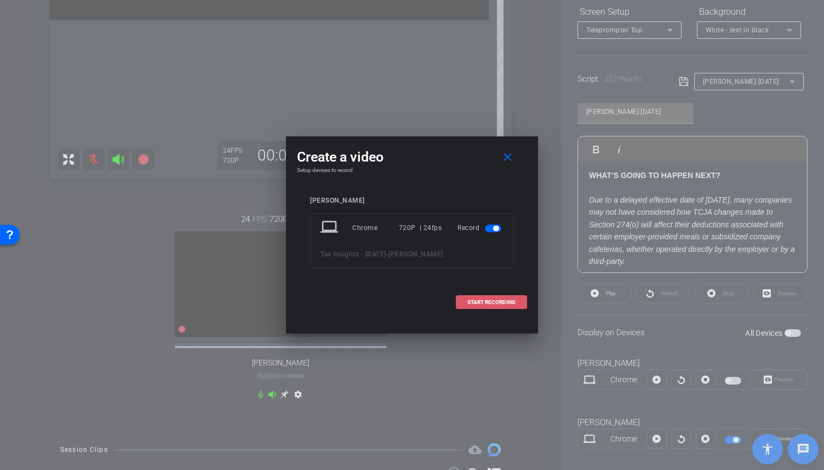
click at [517, 302] on span at bounding box center [491, 302] width 70 height 26
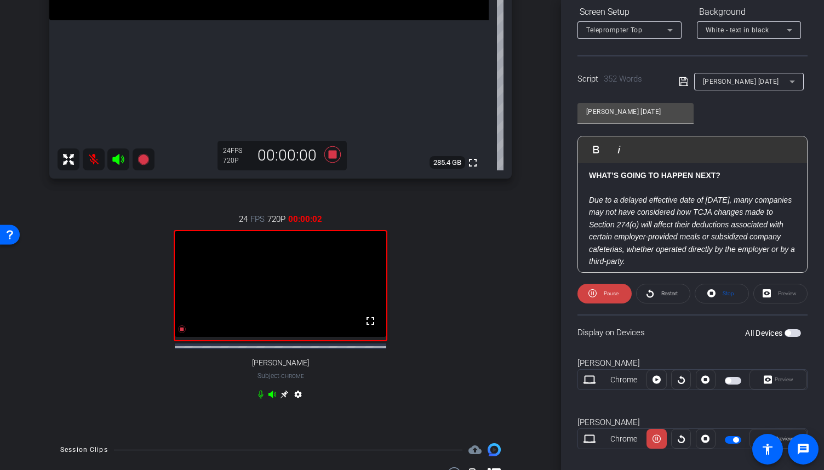
scroll to position [0, 0]
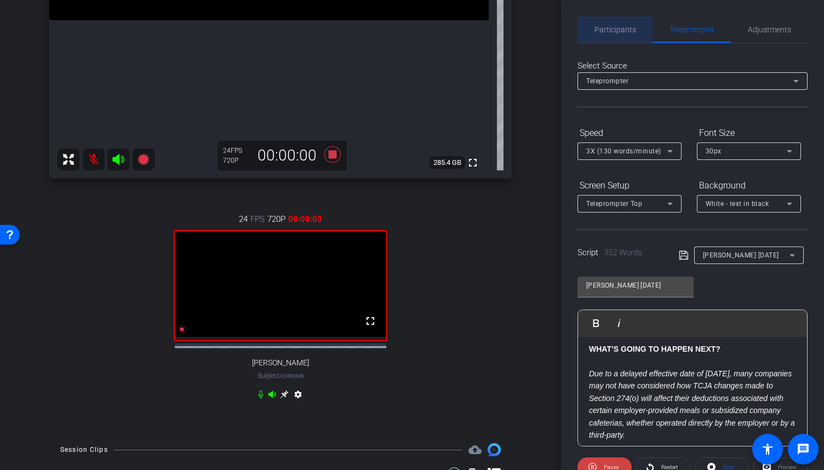
click at [628, 37] on span "Participants" at bounding box center [615, 29] width 42 height 26
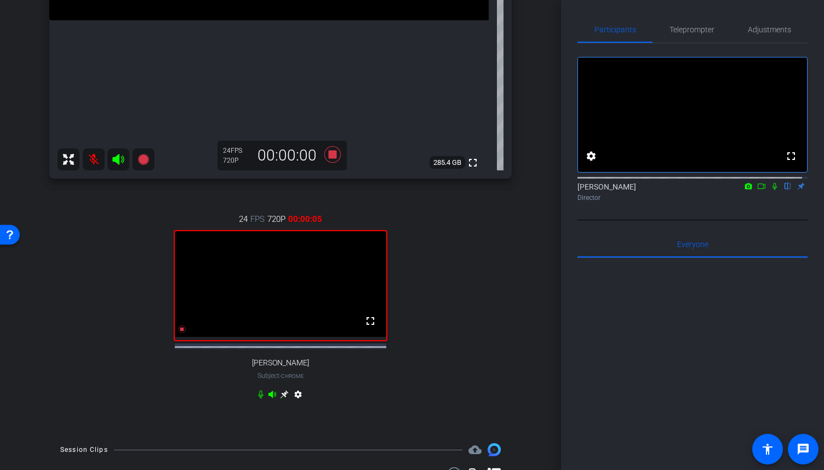
click at [757, 190] on icon at bounding box center [761, 186] width 9 height 8
click at [783, 190] on icon at bounding box center [787, 186] width 9 height 8
click at [696, 31] on span "Teleprompter" at bounding box center [691, 30] width 45 height 8
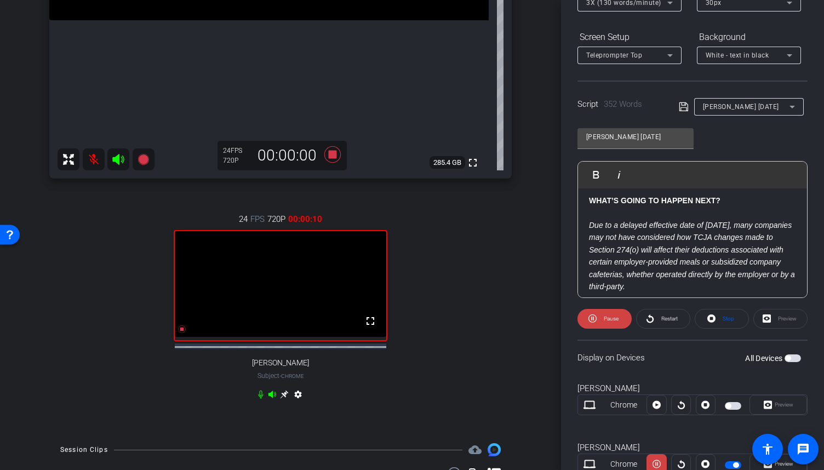
scroll to position [186, 0]
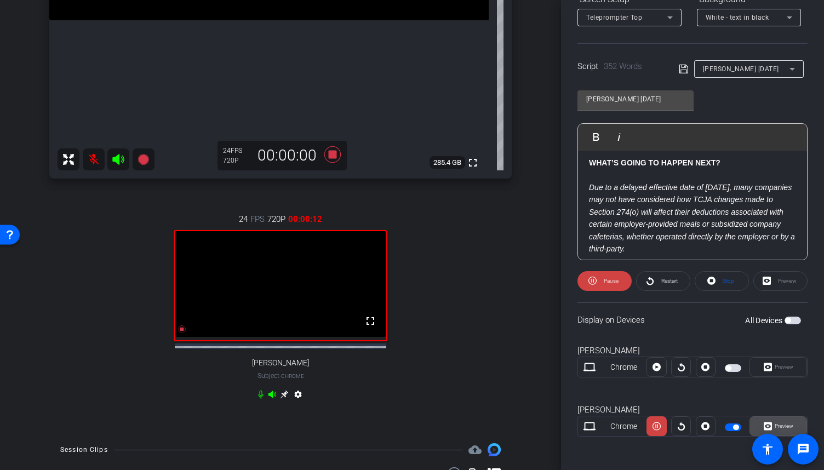
click at [785, 419] on span "Preview" at bounding box center [782, 426] width 21 height 15
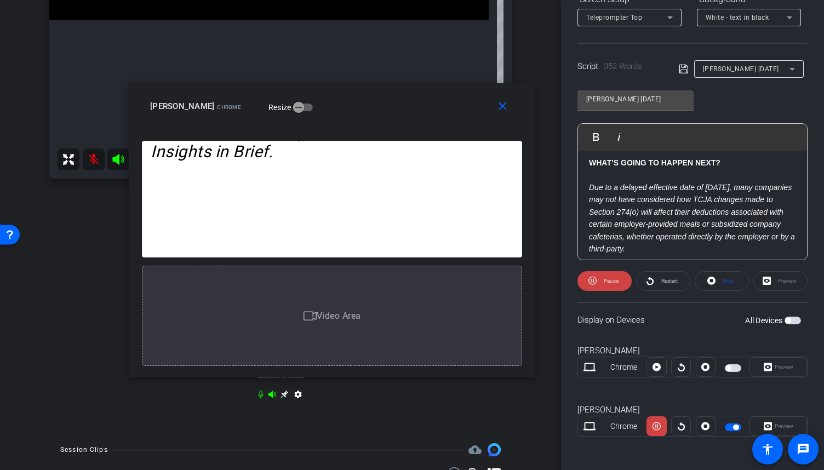
drag, startPoint x: 469, startPoint y: 123, endPoint x: 383, endPoint y: 118, distance: 86.1
click at [383, 118] on div "close [PERSON_NAME] Chrome Resize" at bounding box center [332, 107] width 406 height 49
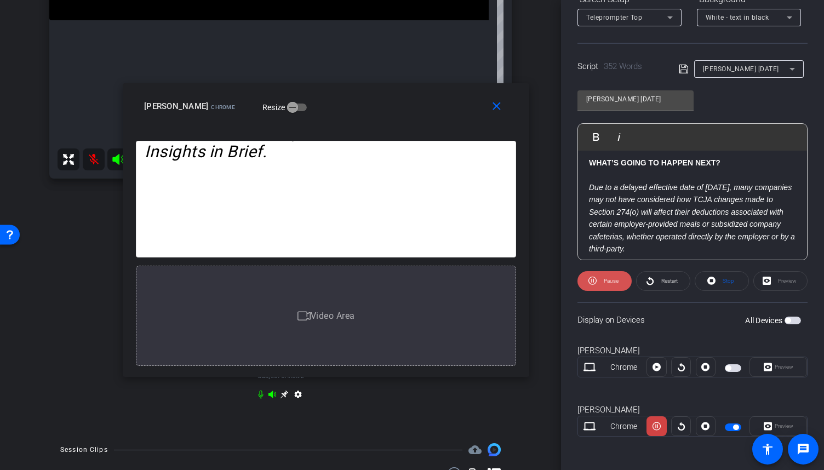
click at [590, 286] on icon at bounding box center [592, 281] width 8 height 14
click at [591, 286] on icon at bounding box center [595, 281] width 8 height 14
click at [590, 286] on icon at bounding box center [592, 281] width 8 height 14
click at [591, 286] on icon at bounding box center [595, 281] width 8 height 14
click at [590, 286] on icon at bounding box center [592, 281] width 8 height 14
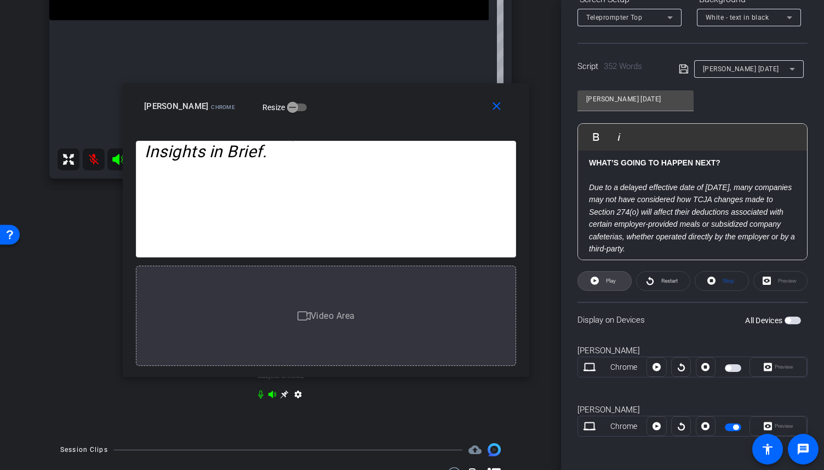
click at [591, 286] on icon at bounding box center [595, 281] width 8 height 14
click at [590, 286] on icon at bounding box center [592, 281] width 8 height 14
click at [591, 286] on icon at bounding box center [595, 281] width 8 height 14
click at [590, 286] on icon at bounding box center [592, 281] width 8 height 14
click at [500, 112] on mat-icon "close" at bounding box center [497, 107] width 14 height 14
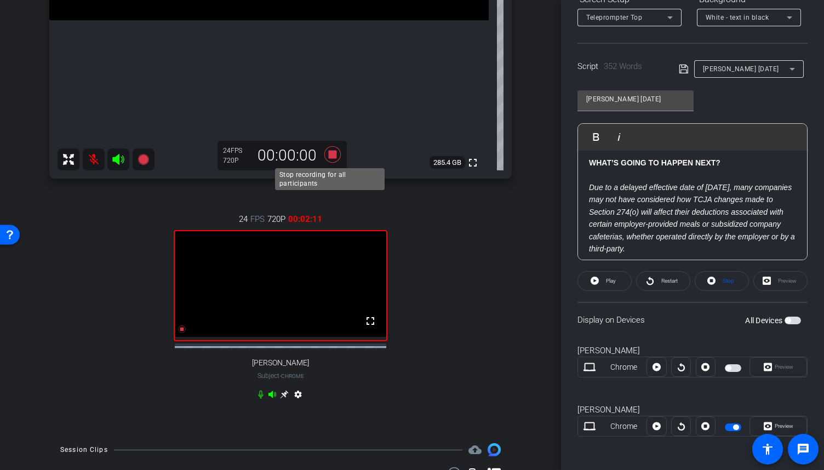
click at [328, 158] on icon at bounding box center [332, 154] width 16 height 16
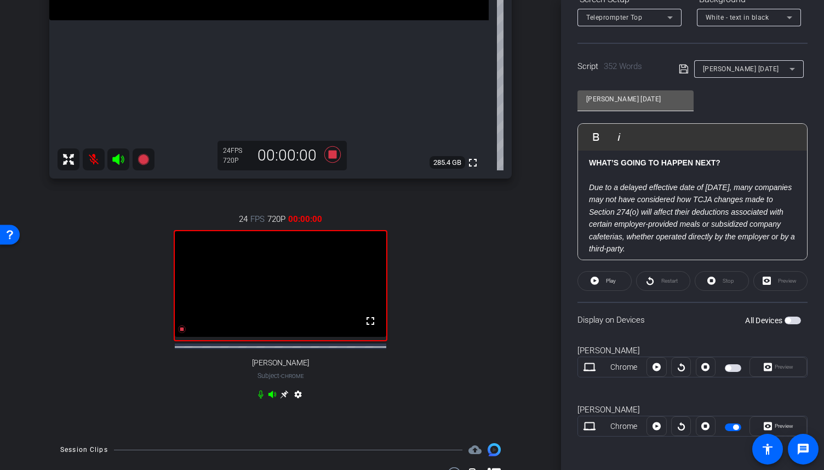
scroll to position [0, 0]
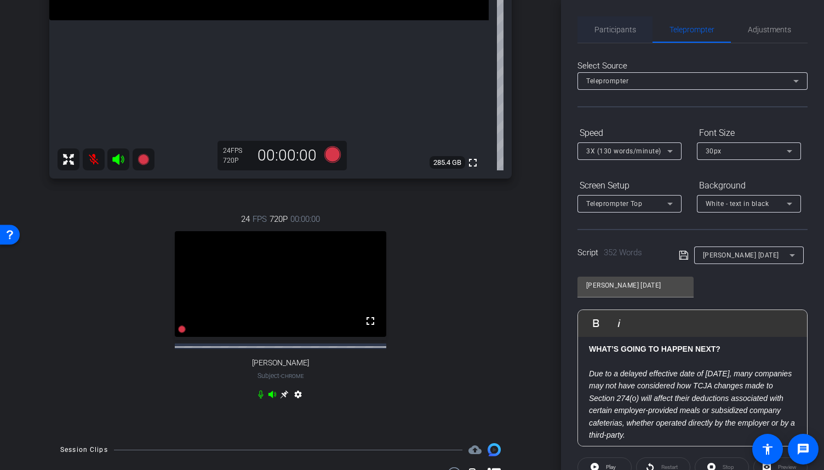
click at [626, 33] on span "Participants" at bounding box center [615, 30] width 42 height 8
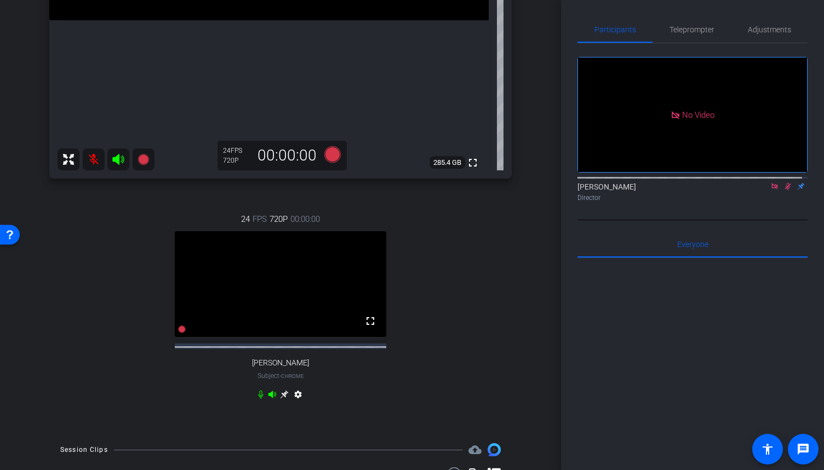
click at [783, 182] on icon at bounding box center [787, 186] width 9 height 8
click at [771, 184] on icon at bounding box center [774, 186] width 6 height 6
click at [685, 26] on span "Teleprompter" at bounding box center [691, 30] width 45 height 8
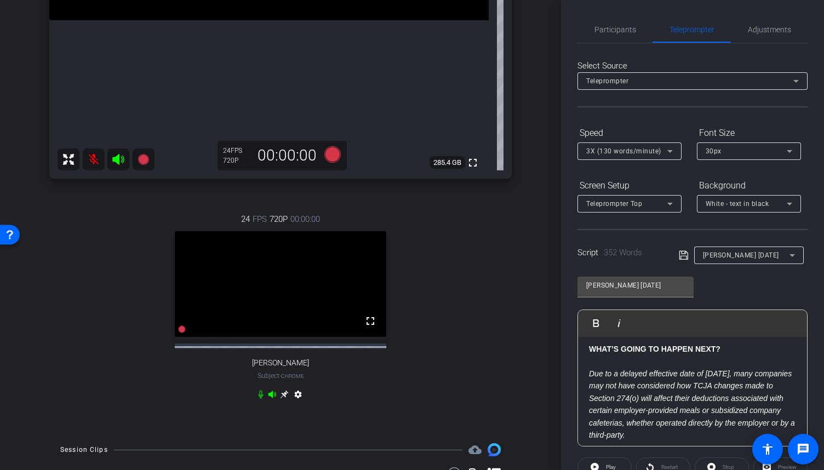
scroll to position [186, 0]
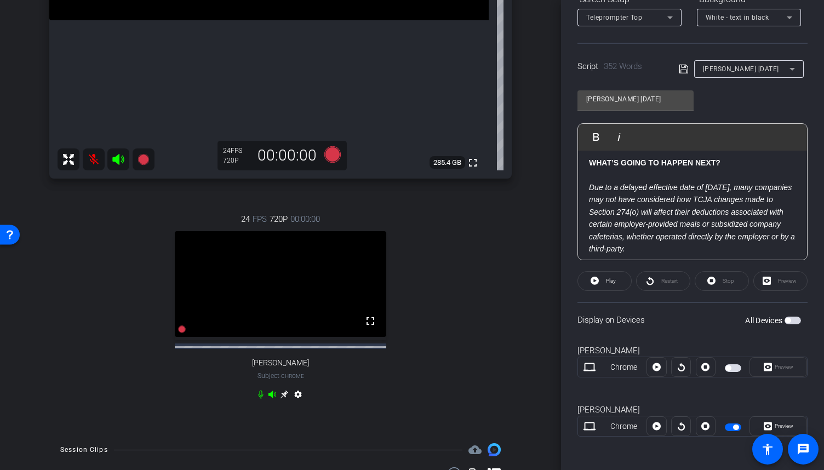
click at [733, 425] on span "button" at bounding box center [735, 427] width 5 height 5
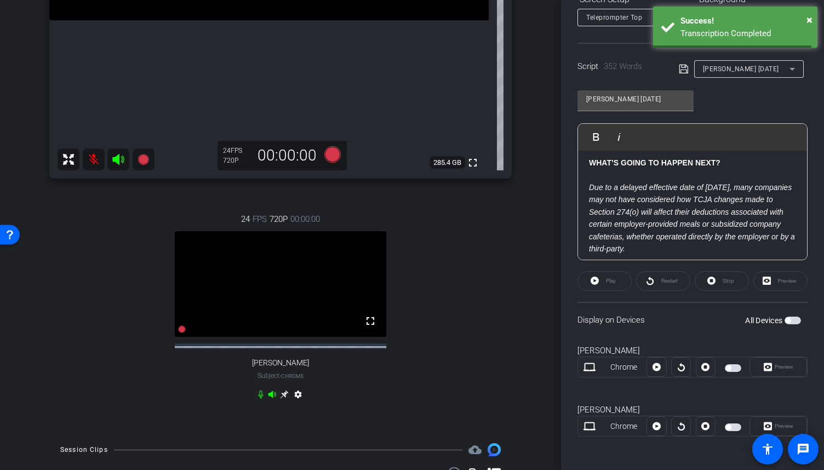
scroll to position [0, 0]
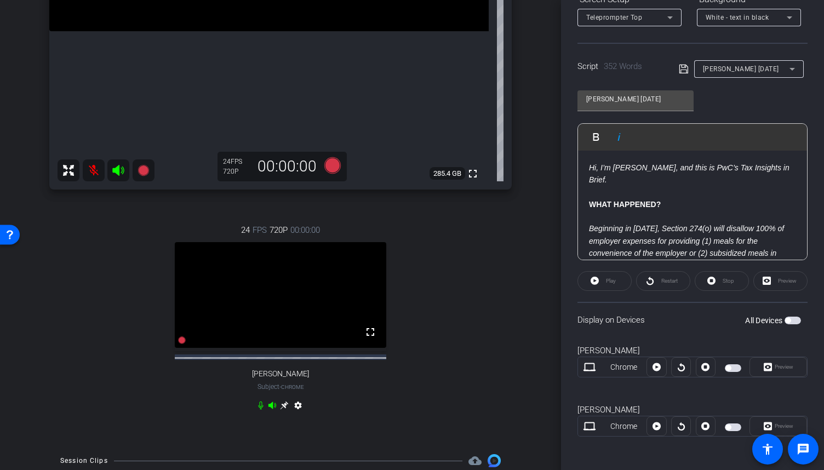
scroll to position [273, 0]
click at [725, 427] on span "button" at bounding box center [727, 427] width 5 height 5
click at [178, 344] on icon at bounding box center [182, 340] width 8 height 8
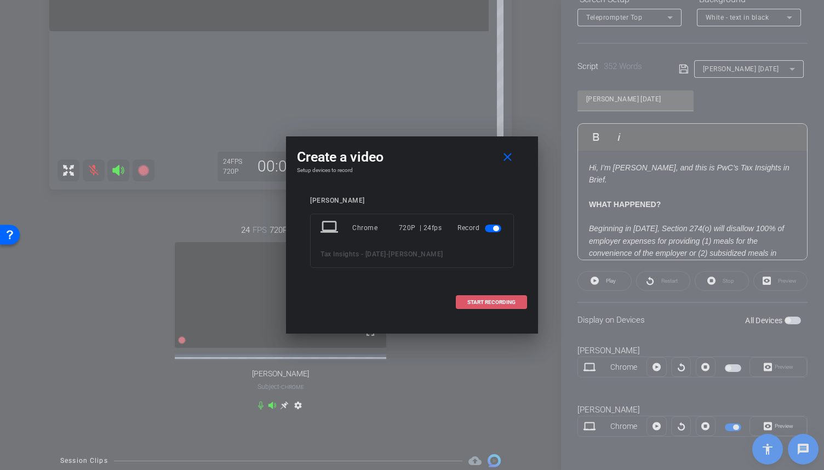
click at [498, 305] on span "START RECORDING" at bounding box center [491, 302] width 48 height 5
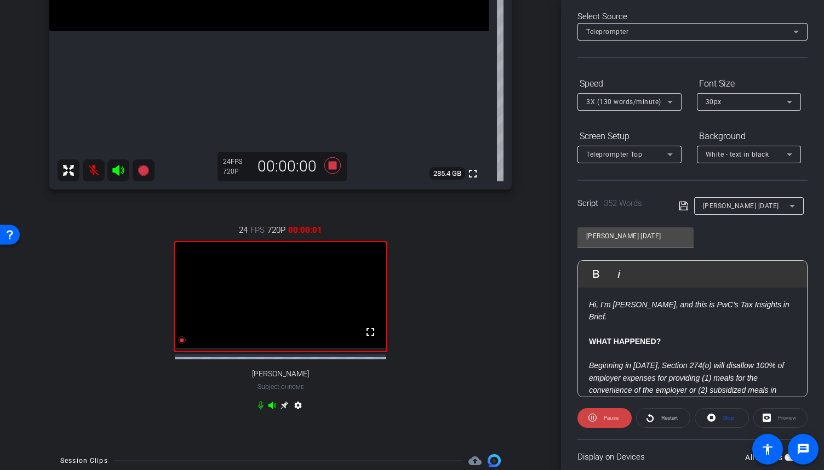
scroll to position [0, 0]
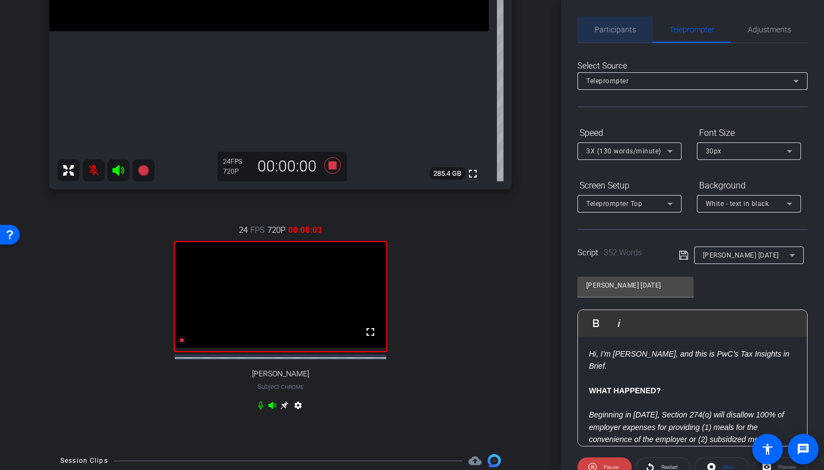
click at [631, 30] on span "Participants" at bounding box center [615, 30] width 42 height 8
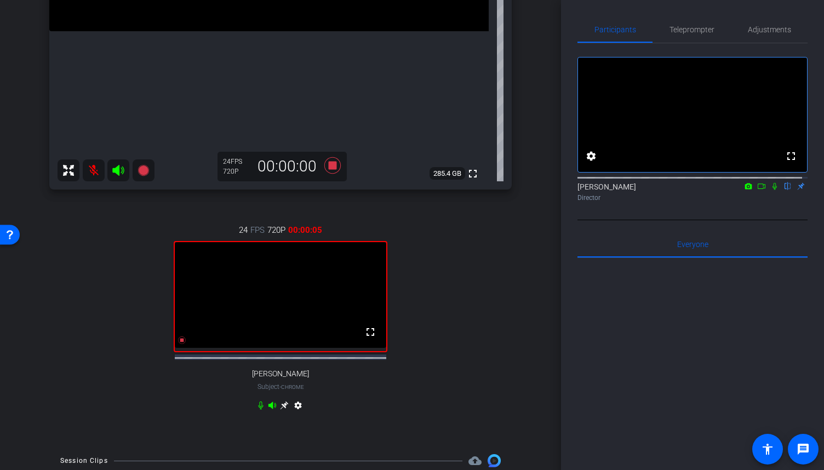
click at [758, 190] on icon at bounding box center [761, 186] width 9 height 8
click at [786, 190] on icon at bounding box center [788, 186] width 4 height 7
click at [689, 28] on span "Teleprompter" at bounding box center [691, 30] width 45 height 8
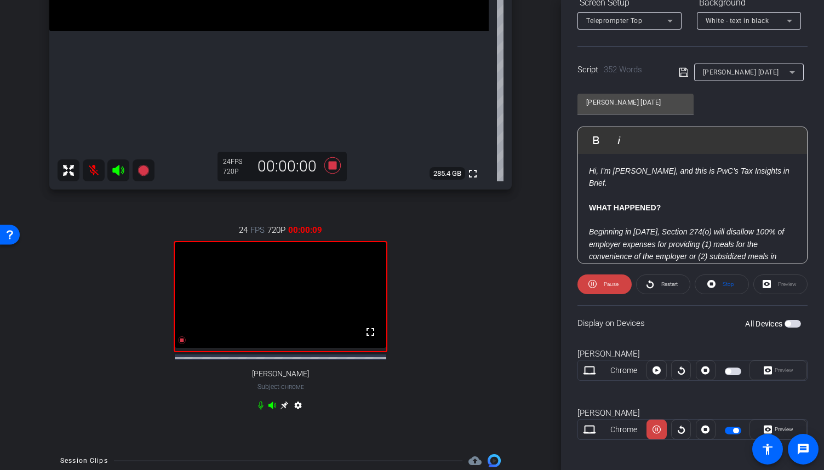
scroll to position [186, 0]
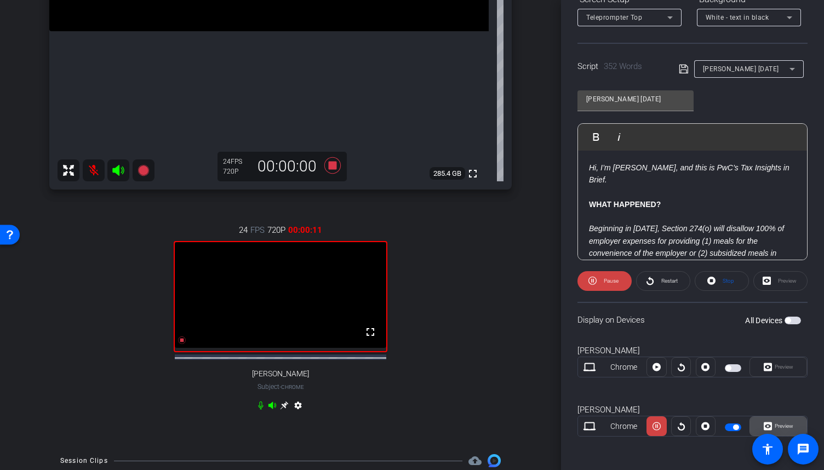
click at [785, 419] on span "Preview" at bounding box center [782, 426] width 21 height 15
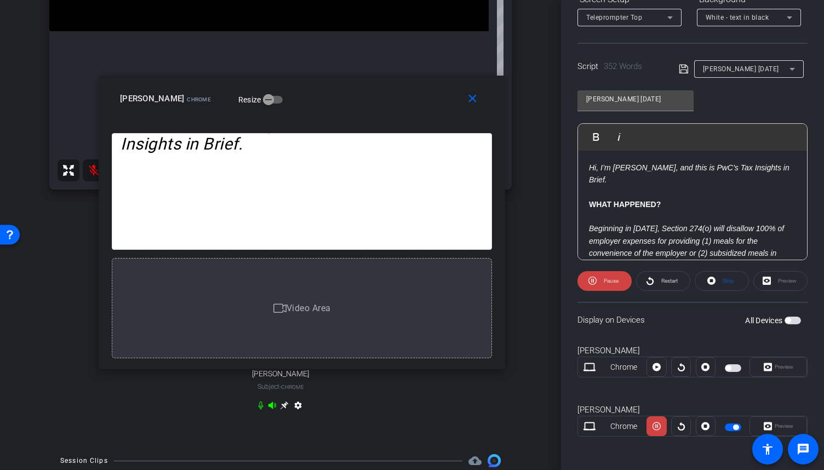
drag, startPoint x: 460, startPoint y: 123, endPoint x: 349, endPoint y: 110, distance: 110.9
click at [349, 110] on div "close [PERSON_NAME] Chrome Resize" at bounding box center [302, 100] width 406 height 49
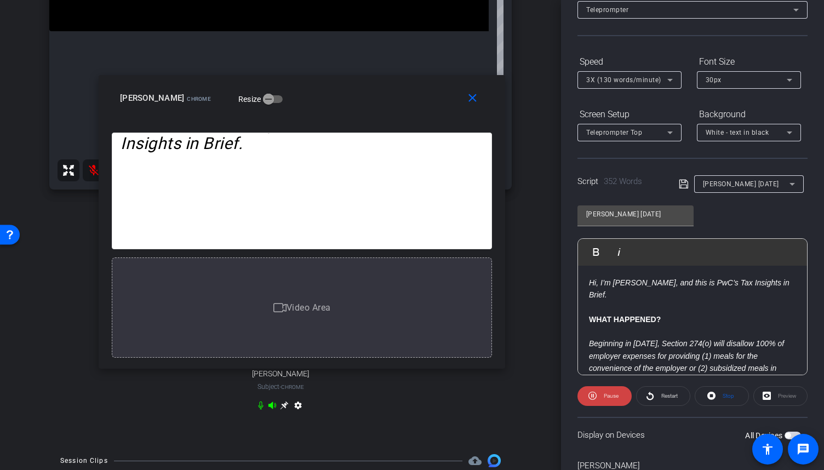
scroll to position [0, 0]
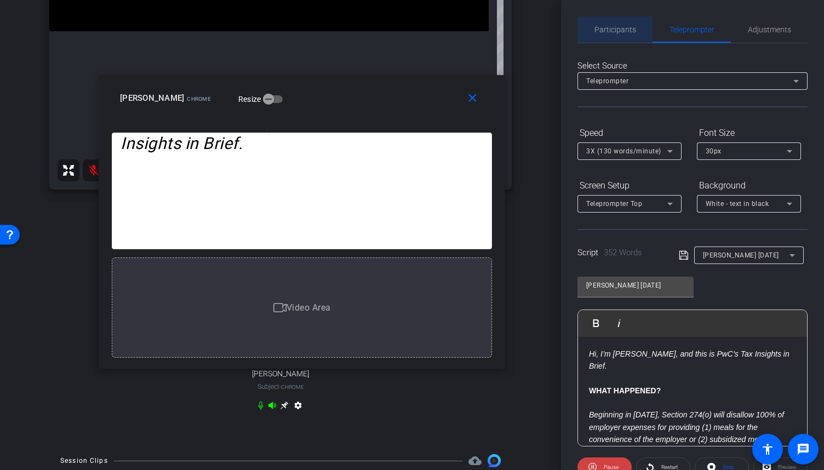
click at [633, 32] on span "Participants" at bounding box center [615, 30] width 42 height 8
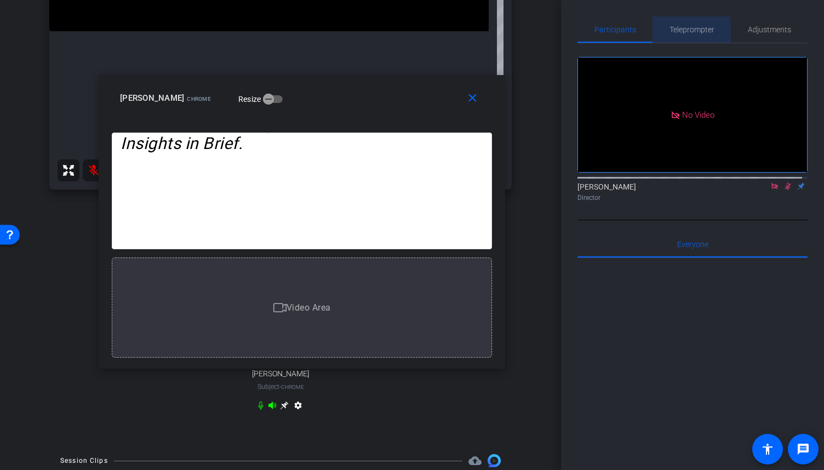
click at [684, 31] on span "Teleprompter" at bounding box center [691, 30] width 45 height 8
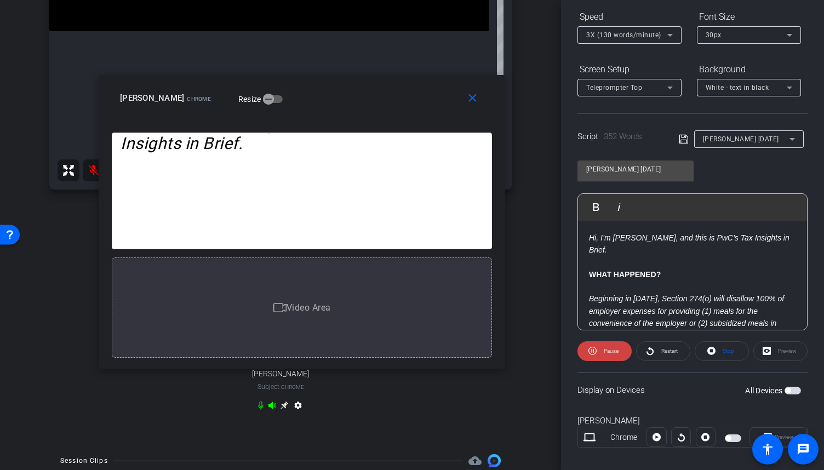
scroll to position [117, 0]
click at [614, 352] on span "Pause" at bounding box center [611, 350] width 15 height 6
click at [614, 352] on span "Play" at bounding box center [611, 350] width 10 height 6
click at [614, 352] on span "Pause" at bounding box center [611, 350] width 15 height 6
click at [614, 352] on span "Play" at bounding box center [611, 350] width 10 height 6
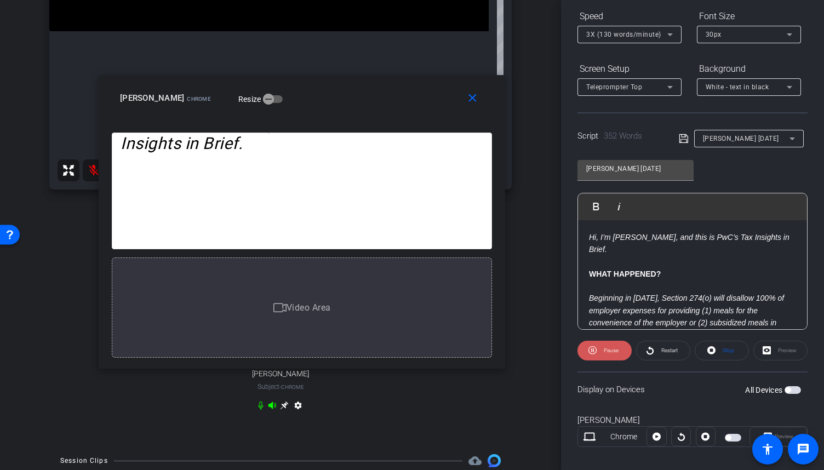
click at [614, 352] on span "Pause" at bounding box center [611, 350] width 15 height 6
click at [614, 352] on span "Play" at bounding box center [611, 350] width 10 height 6
click at [472, 105] on span at bounding box center [474, 98] width 35 height 26
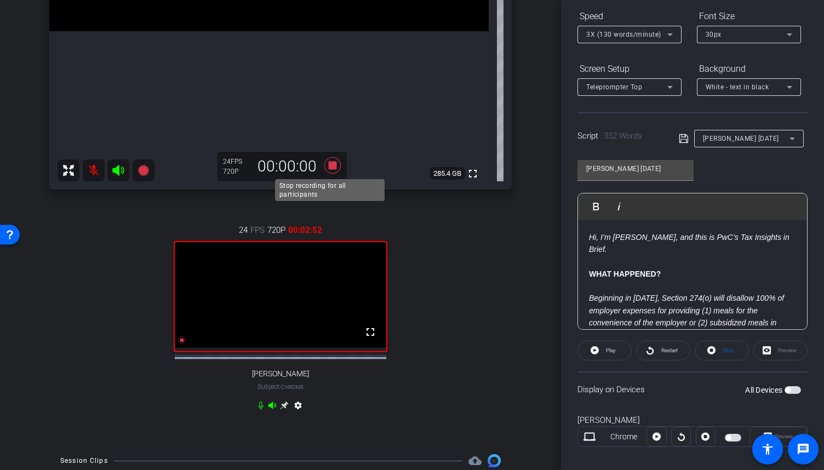
click at [333, 163] on icon at bounding box center [332, 165] width 16 height 16
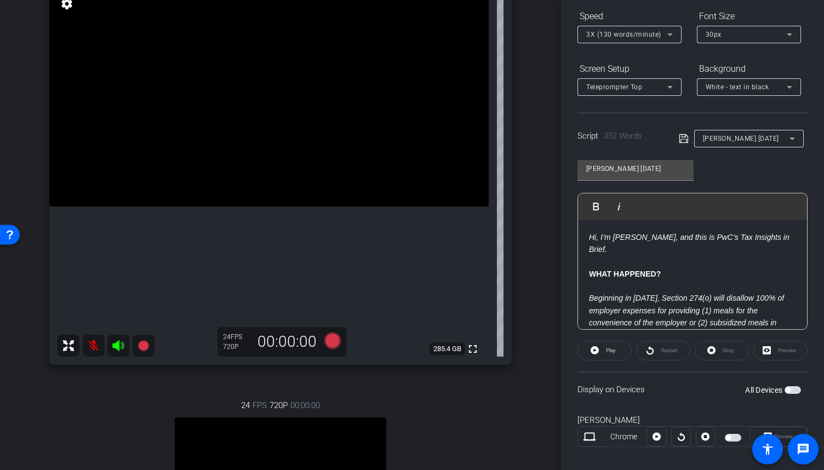
scroll to position [0, 0]
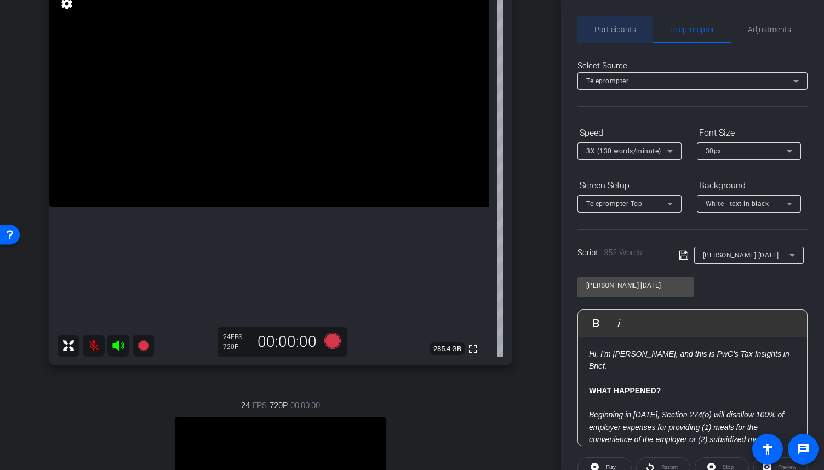
click at [621, 38] on span "Participants" at bounding box center [615, 29] width 42 height 26
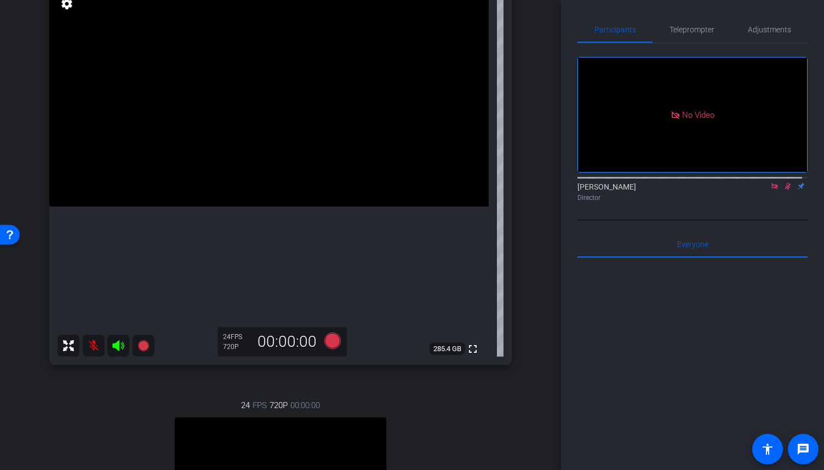
click at [770, 182] on icon at bounding box center [774, 186] width 9 height 8
click at [770, 190] on icon at bounding box center [774, 186] width 9 height 8
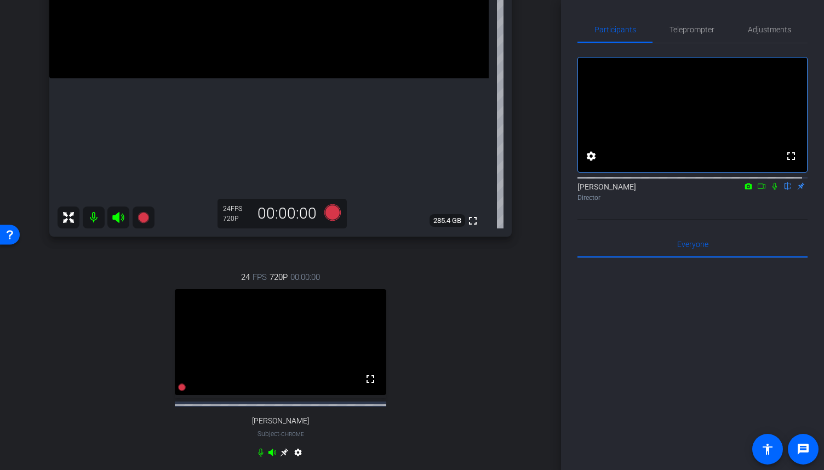
scroll to position [229, 0]
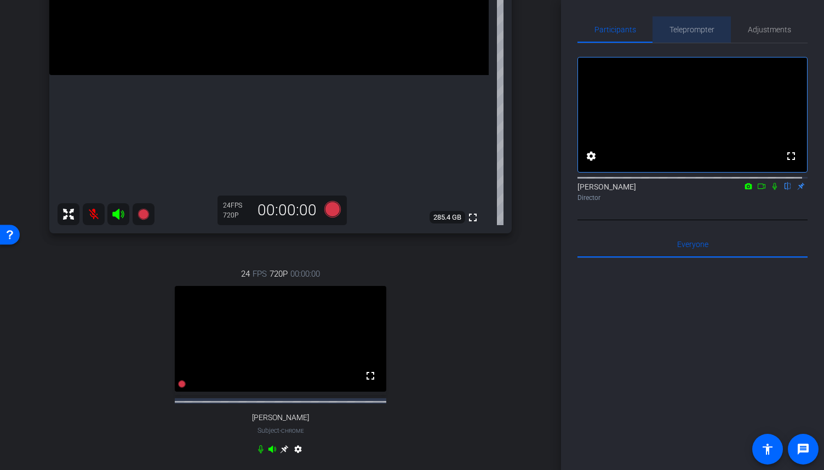
click at [692, 28] on span "Teleprompter" at bounding box center [691, 30] width 45 height 8
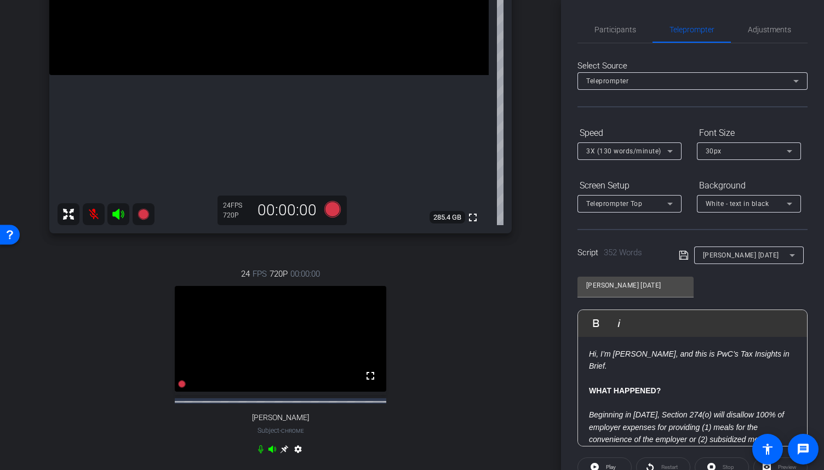
scroll to position [186, 0]
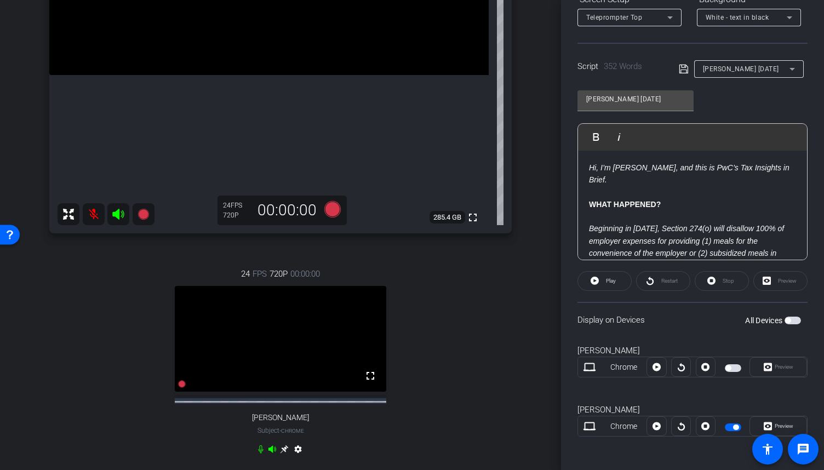
click at [733, 427] on span "button" at bounding box center [735, 427] width 5 height 5
click at [731, 427] on span "button" at bounding box center [733, 427] width 16 height 8
click at [178, 388] on icon at bounding box center [182, 384] width 8 height 8
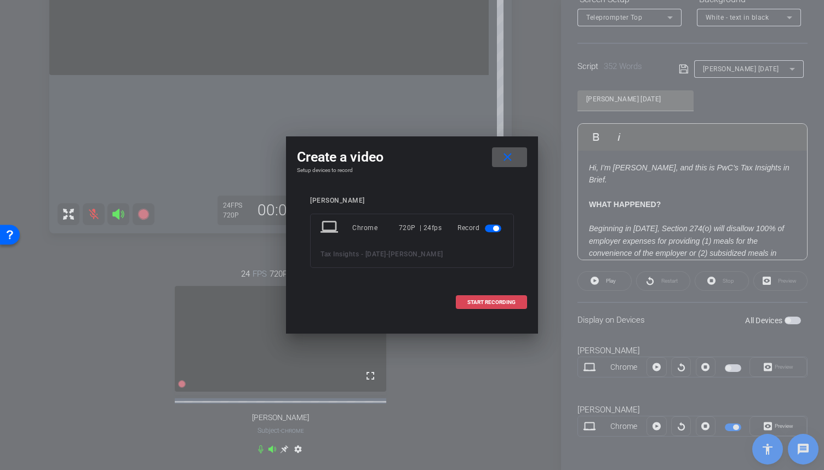
click at [471, 301] on span "START RECORDING" at bounding box center [491, 302] width 48 height 5
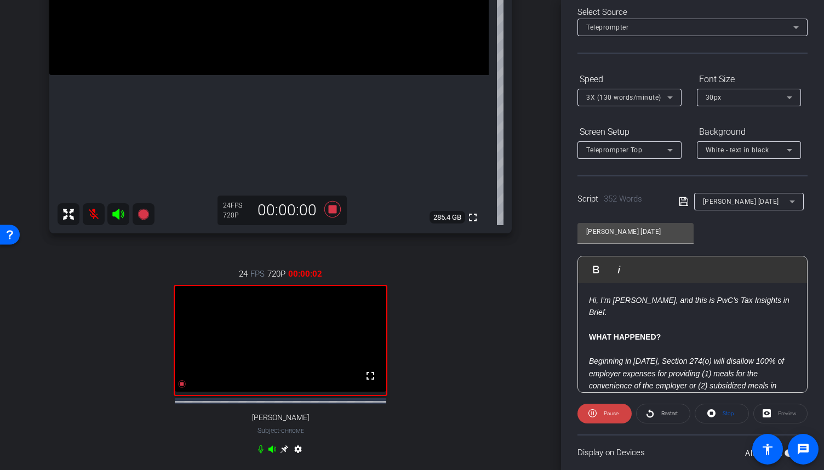
scroll to position [0, 0]
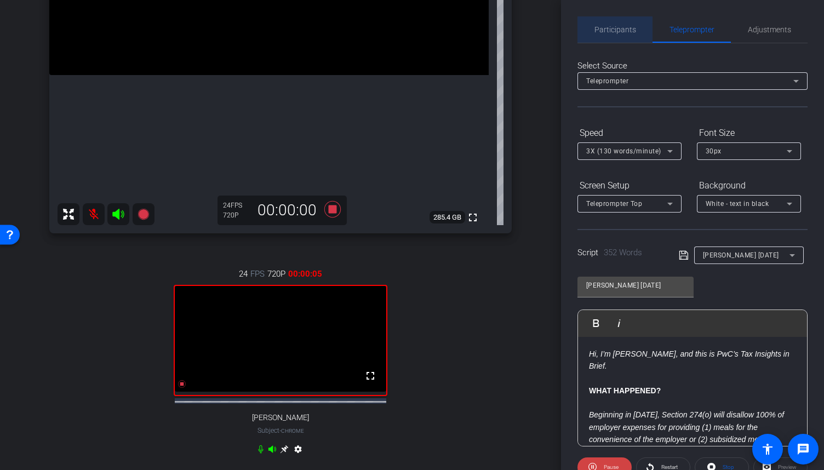
click at [630, 31] on span "Participants" at bounding box center [615, 30] width 42 height 8
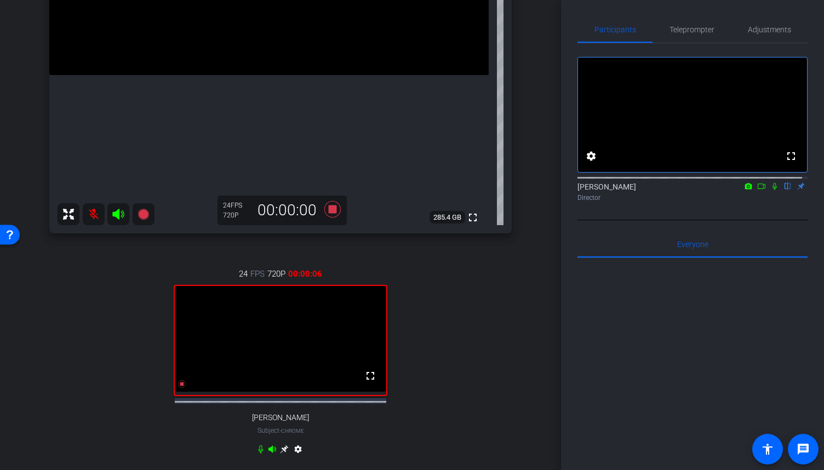
click at [757, 190] on icon at bounding box center [761, 186] width 9 height 8
click at [783, 190] on icon at bounding box center [787, 186] width 9 height 8
click at [697, 33] on span "Teleprompter" at bounding box center [691, 30] width 45 height 8
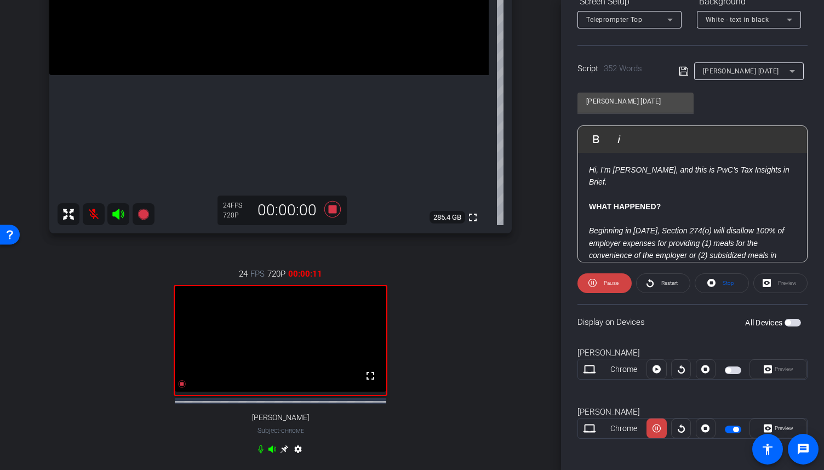
scroll to position [186, 0]
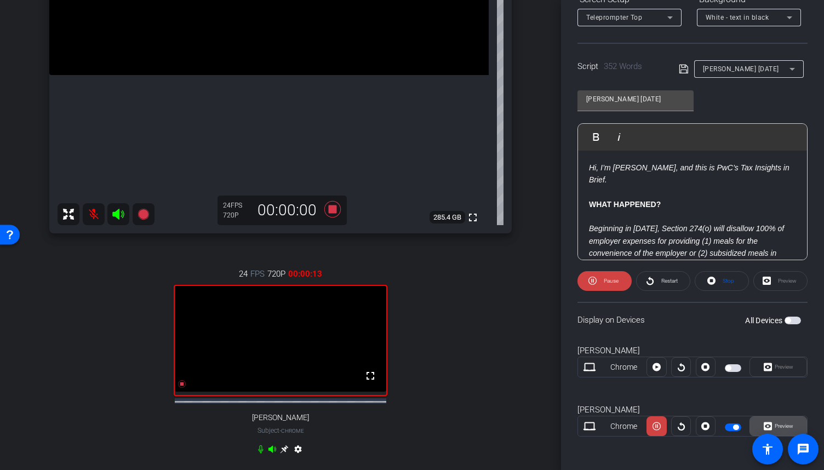
click at [781, 419] on span "Preview" at bounding box center [782, 426] width 21 height 15
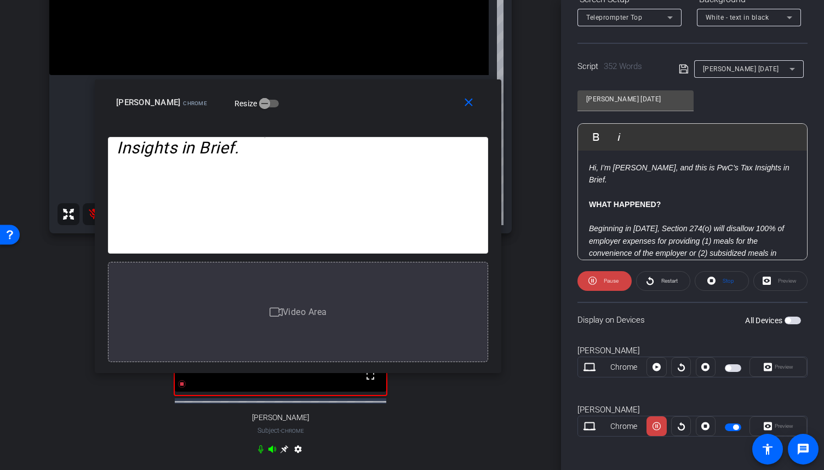
drag, startPoint x: 502, startPoint y: 112, endPoint x: 387, endPoint y: 104, distance: 115.4
click at [387, 104] on div "[PERSON_NAME] Chrome Resize" at bounding box center [302, 103] width 372 height 20
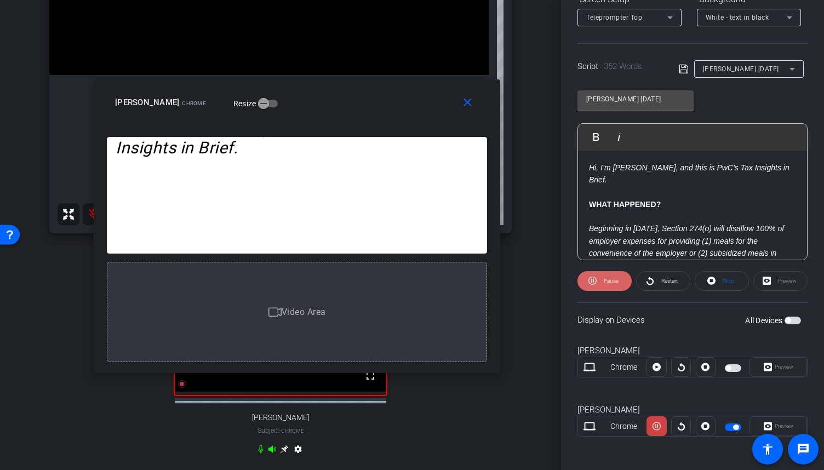
click at [599, 276] on span at bounding box center [604, 281] width 54 height 26
click at [599, 276] on span at bounding box center [604, 281] width 53 height 26
click at [599, 276] on span at bounding box center [604, 281] width 54 height 26
click at [599, 276] on span at bounding box center [604, 281] width 53 height 26
click at [599, 276] on span at bounding box center [604, 281] width 54 height 26
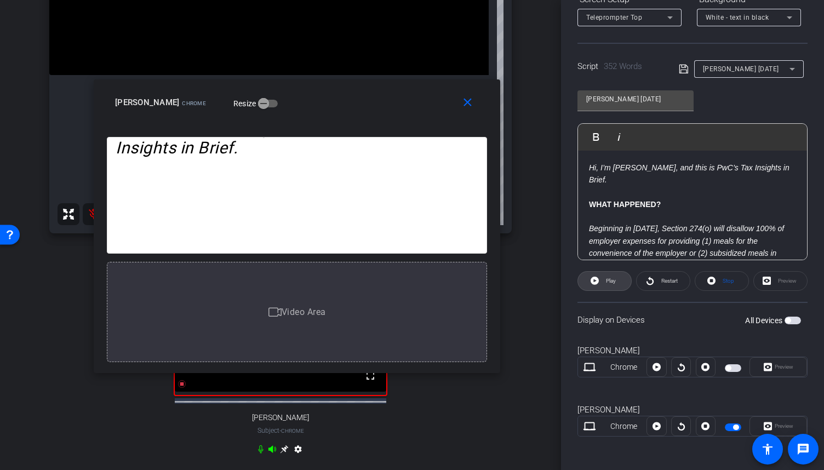
click at [599, 276] on span at bounding box center [604, 281] width 53 height 26
click at [467, 105] on mat-icon "close" at bounding box center [468, 103] width 14 height 14
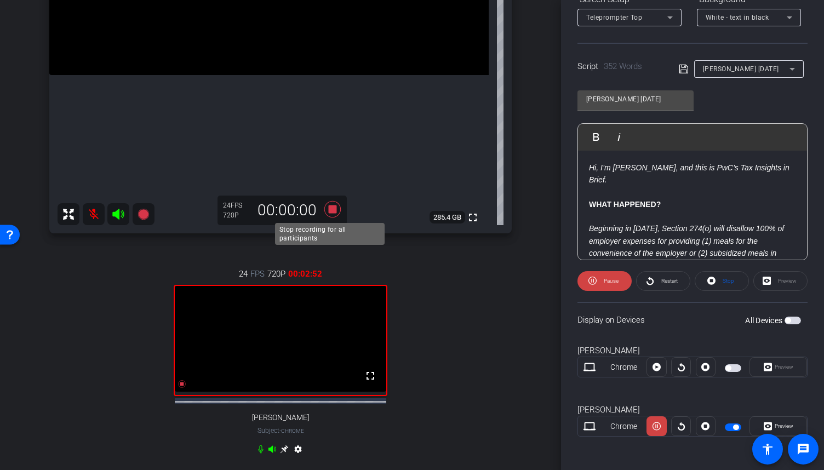
click at [332, 208] on icon at bounding box center [332, 209] width 16 height 16
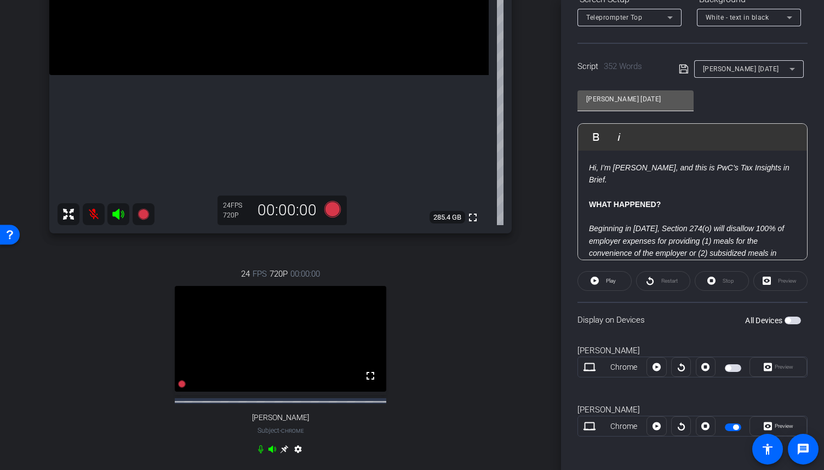
scroll to position [0, 0]
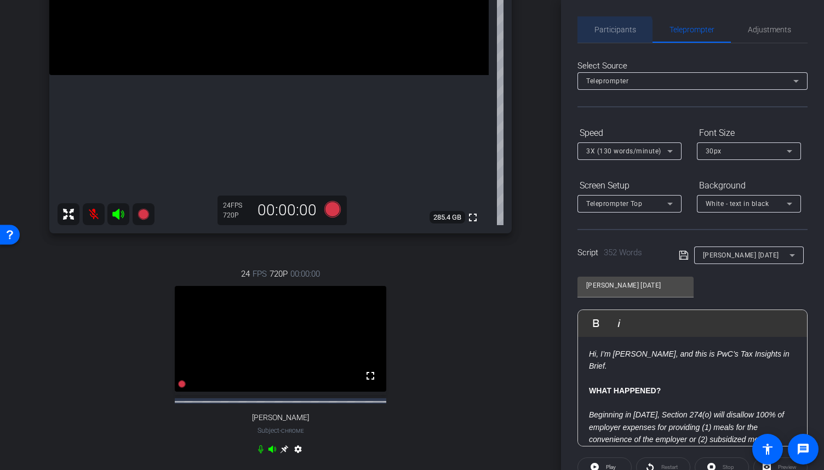
click at [614, 33] on span "Participants" at bounding box center [615, 30] width 42 height 8
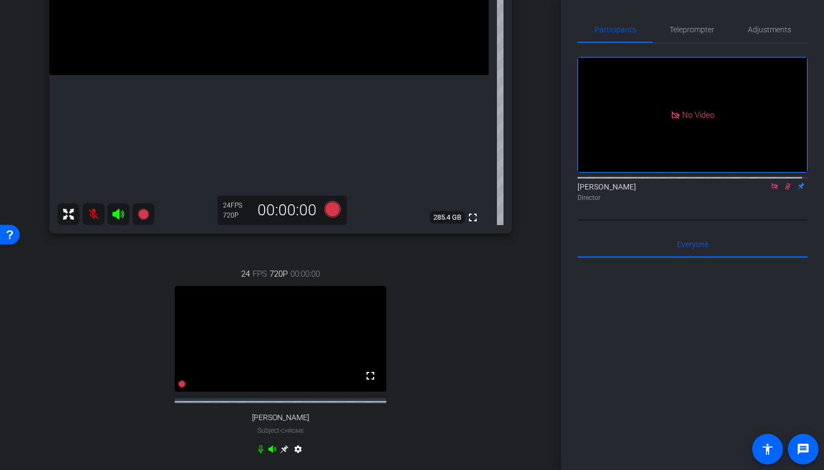
click at [770, 184] on icon at bounding box center [774, 186] width 9 height 8
click at [772, 190] on icon at bounding box center [775, 186] width 6 height 7
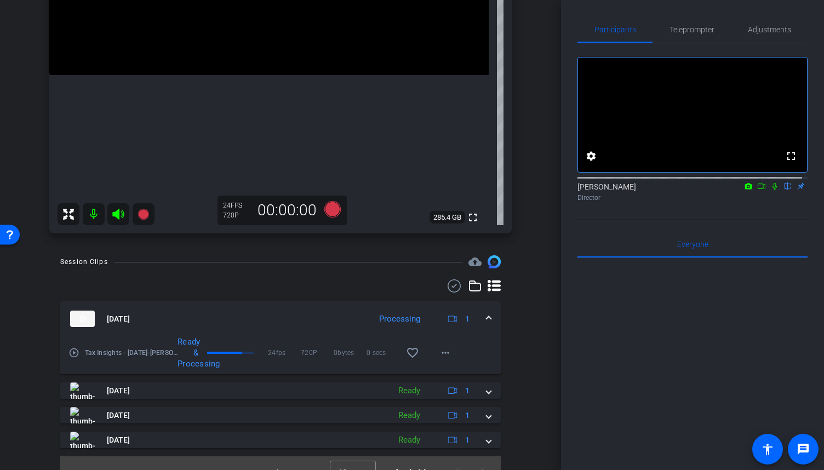
scroll to position [35, 0]
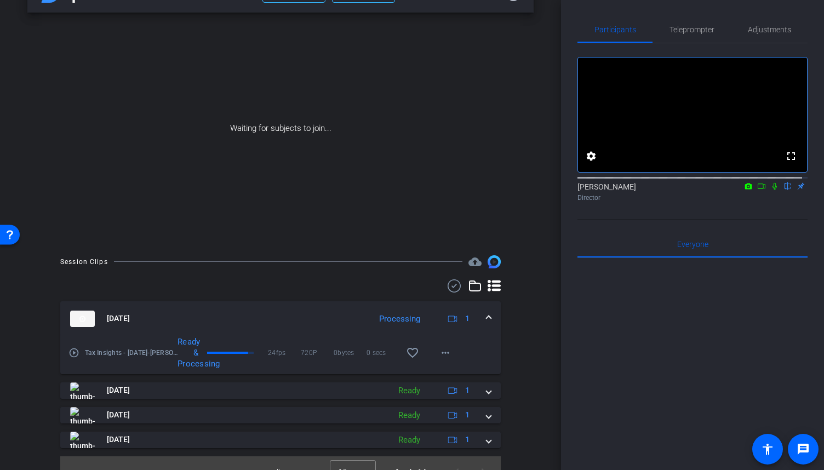
click at [757, 190] on icon at bounding box center [761, 186] width 9 height 8
click at [781, 191] on mat-icon at bounding box center [787, 186] width 13 height 10
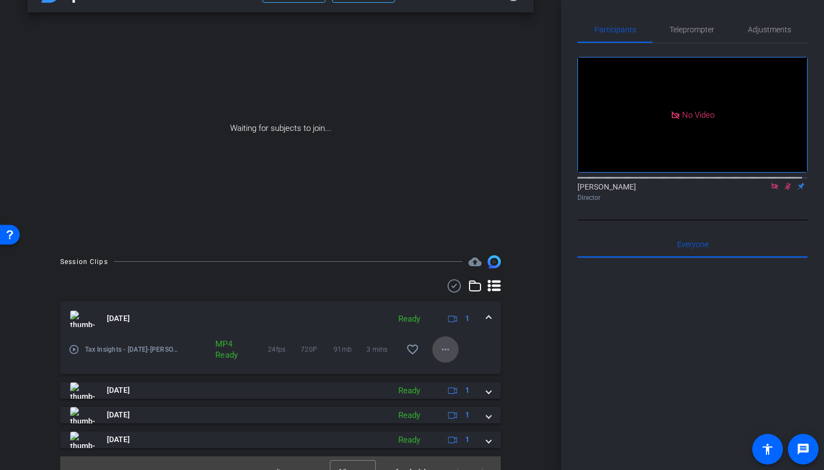
click at [444, 351] on mat-icon "more_horiz" at bounding box center [445, 349] width 13 height 13
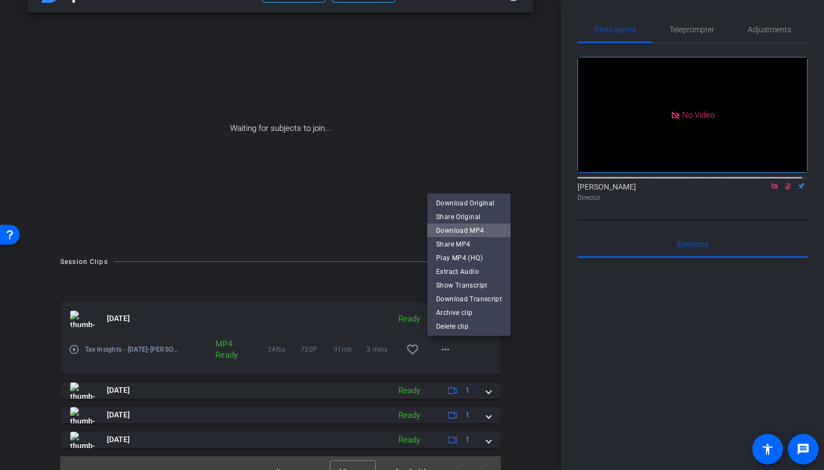
click at [475, 232] on span "Download MP4" at bounding box center [469, 230] width 66 height 13
